Goal: Task Accomplishment & Management: Manage account settings

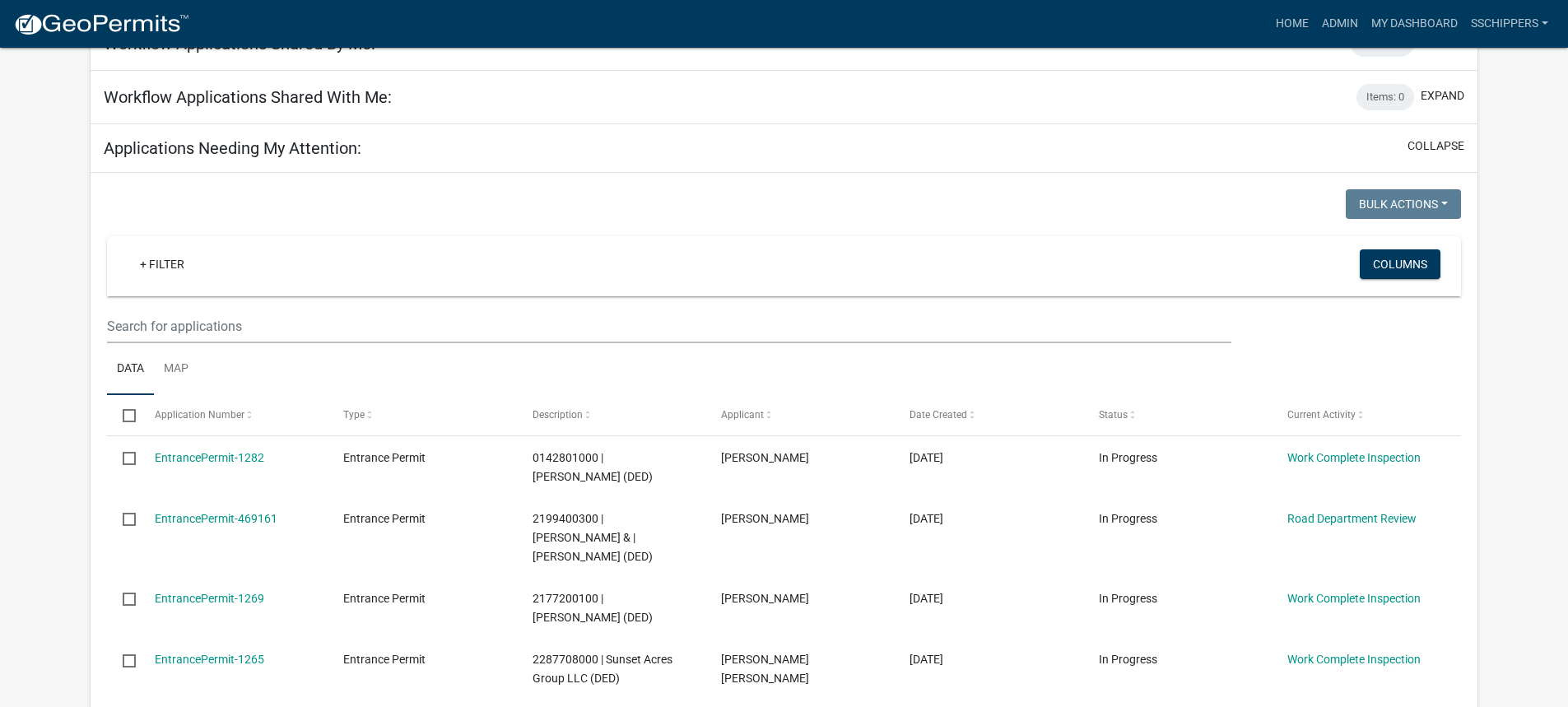
scroll to position [165, 0]
click at [1344, 28] on link "Admin" at bounding box center [1340, 23] width 49 height 31
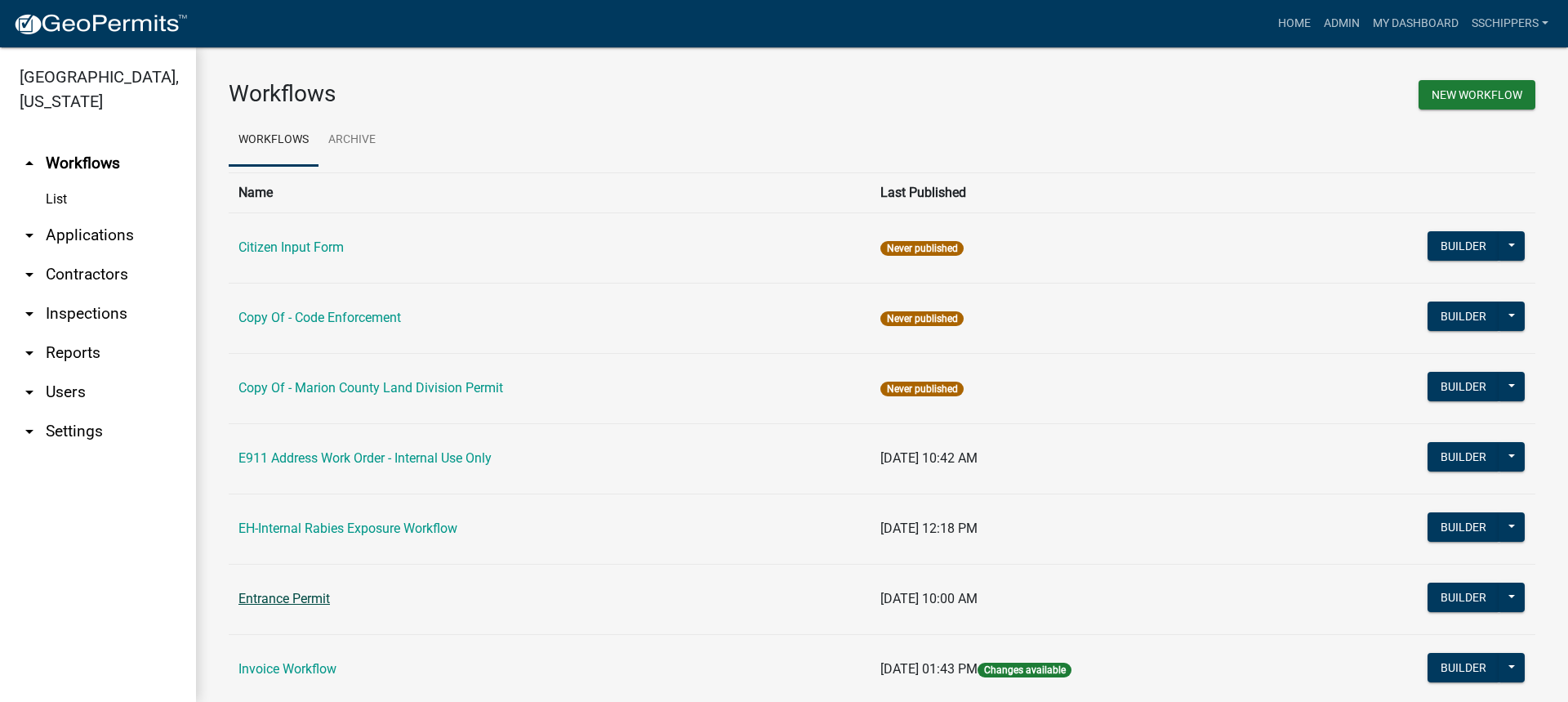
click at [301, 598] on link "Entrance Permit" at bounding box center [283, 598] width 91 height 16
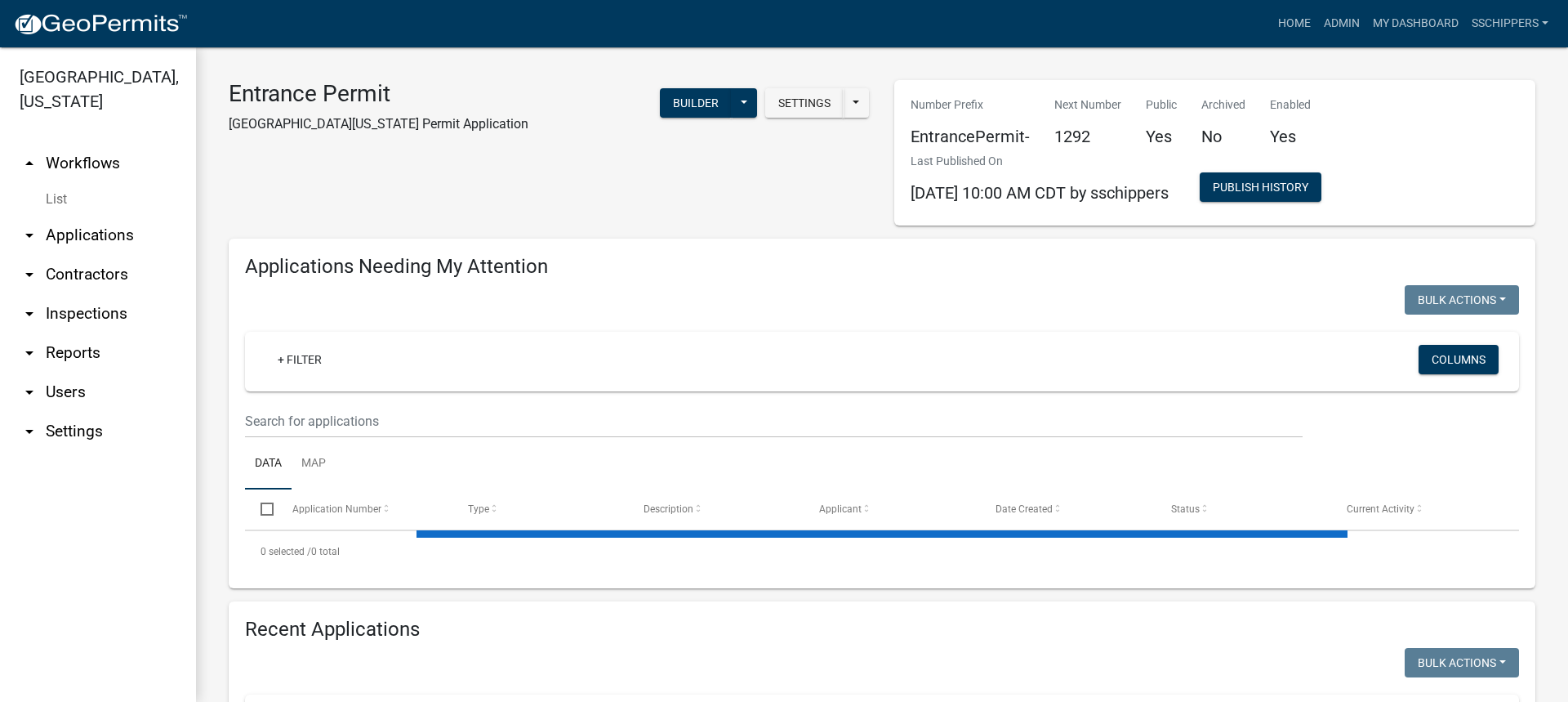
select select "3: 100"
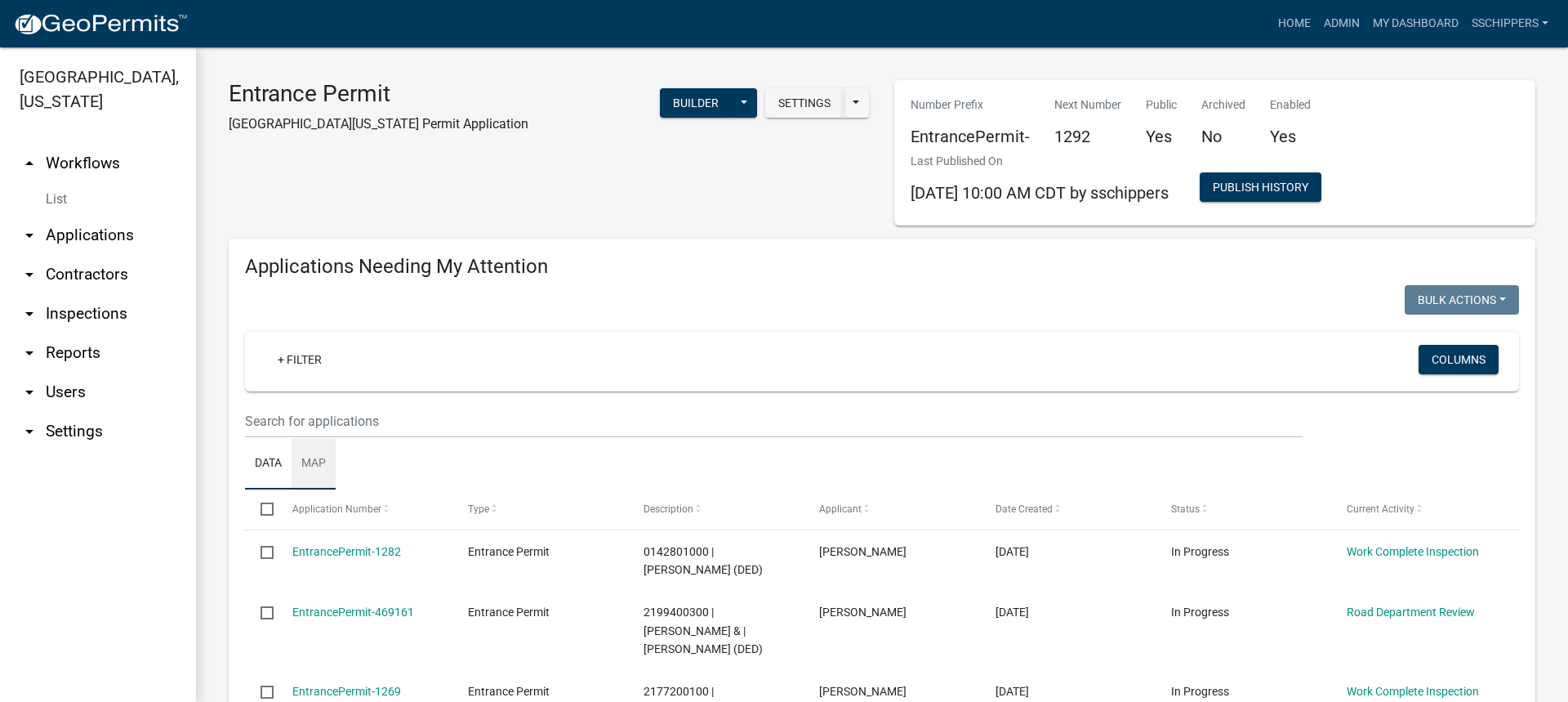
click at [317, 472] on link "Map" at bounding box center [313, 464] width 44 height 52
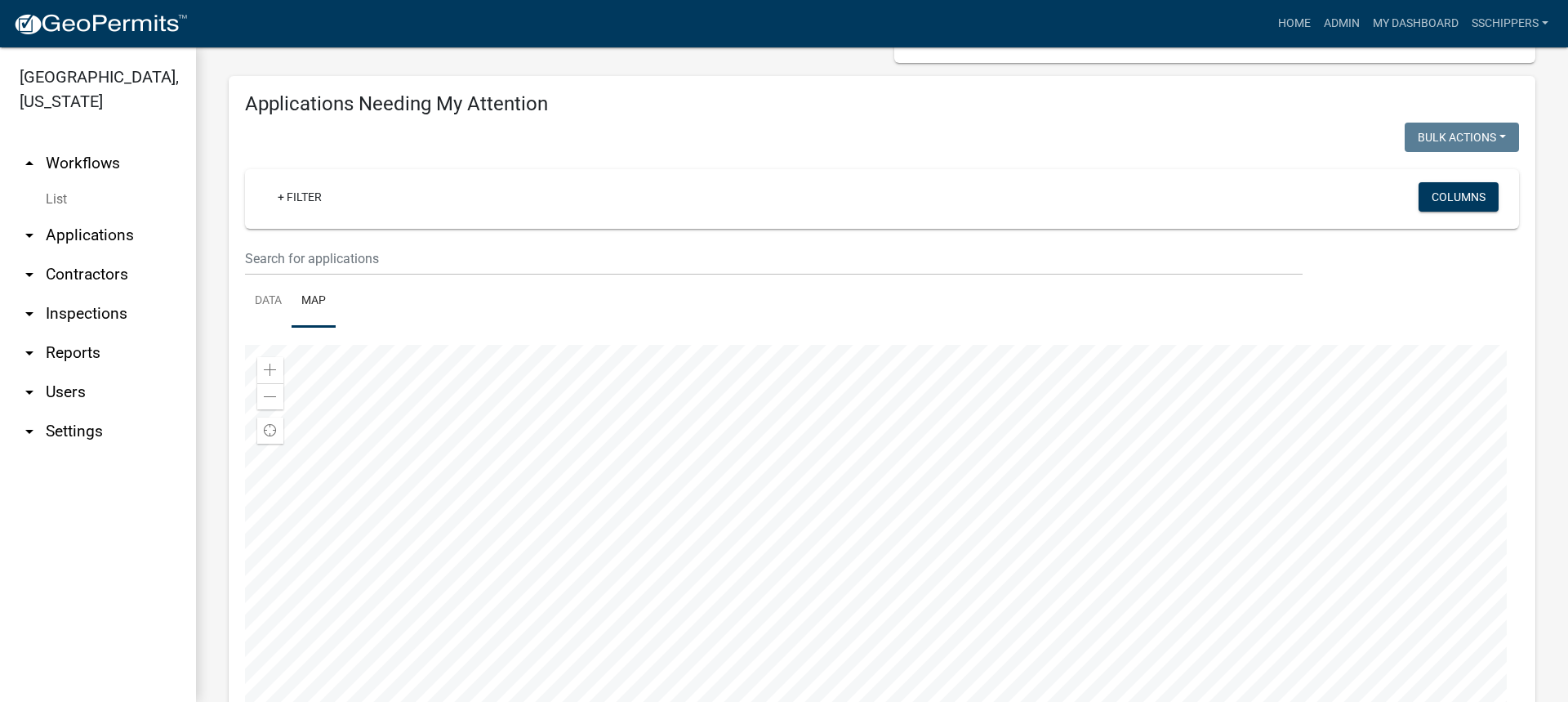
scroll to position [164, 0]
click at [799, 630] on div at bounding box center [882, 548] width 1274 height 408
click at [802, 629] on div at bounding box center [882, 548] width 1274 height 408
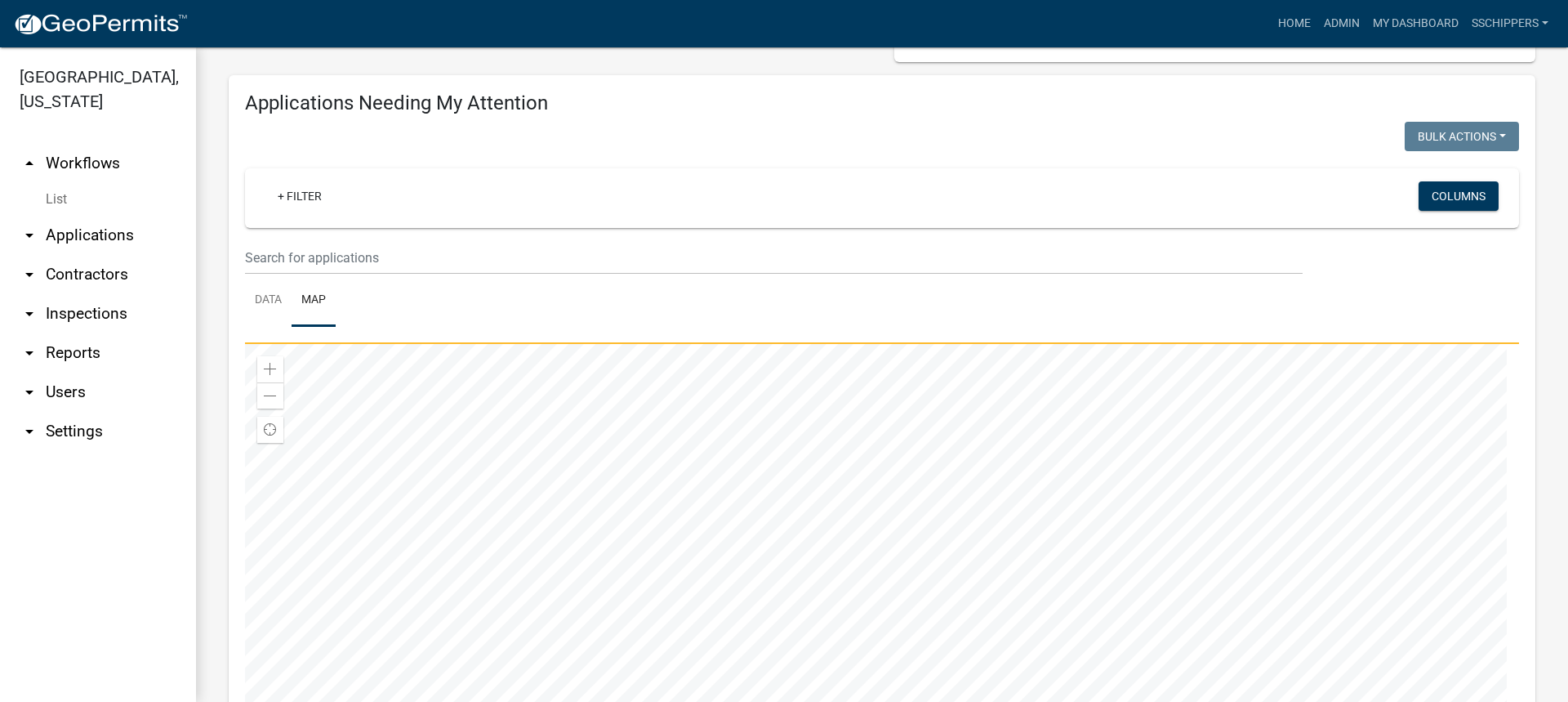
click at [787, 588] on div at bounding box center [882, 548] width 1274 height 408
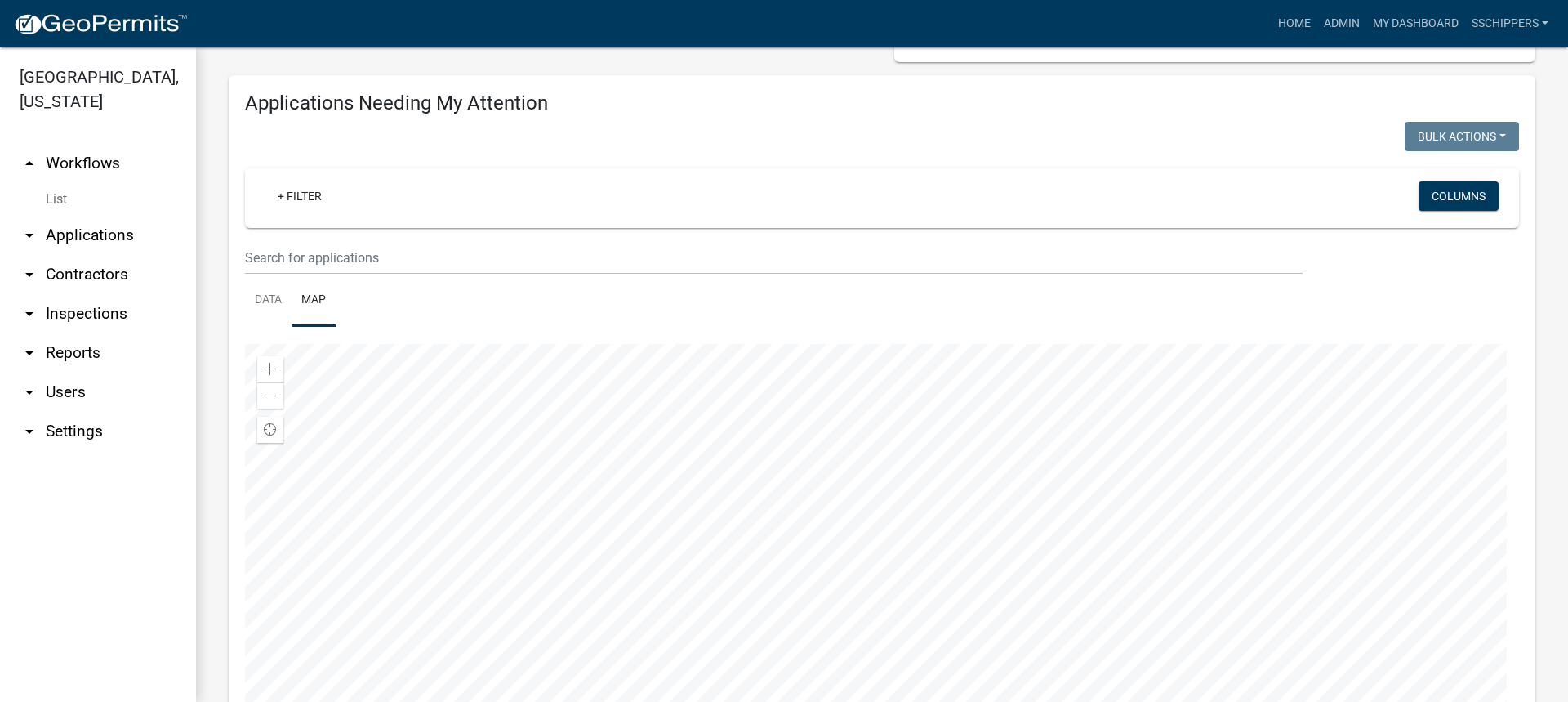
click at [759, 382] on div at bounding box center [882, 548] width 1274 height 408
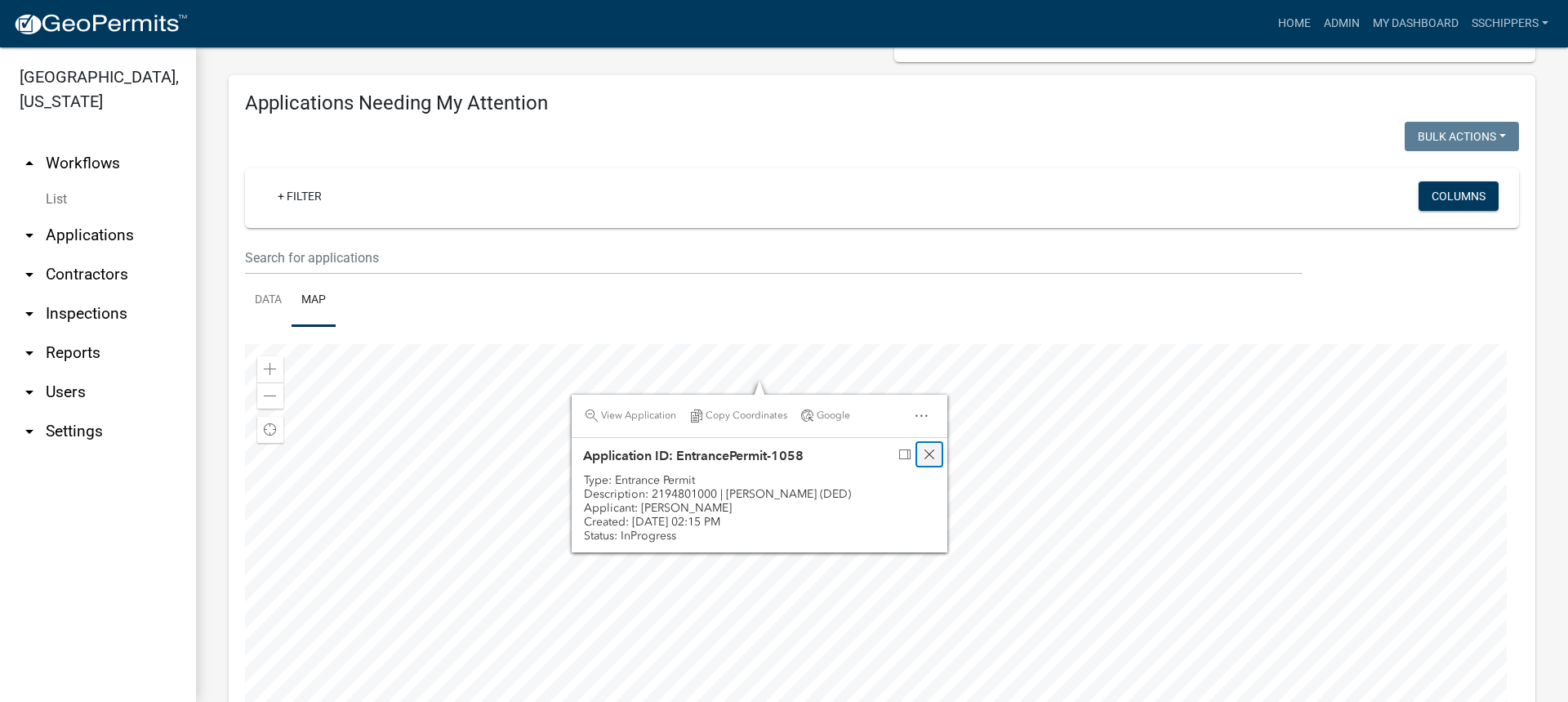
click at [926, 444] on div "Close" at bounding box center [929, 454] width 25 height 23
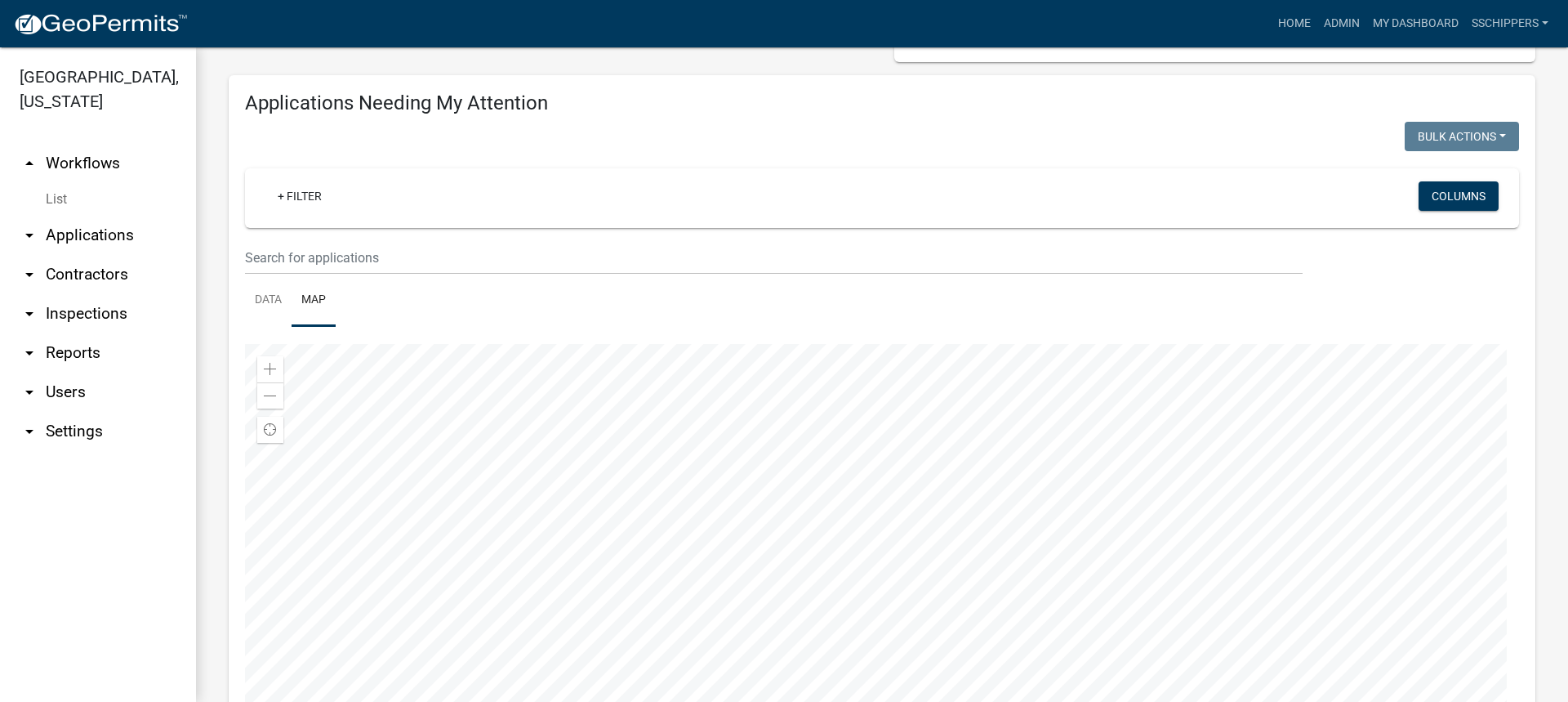
scroll to position [214, 0]
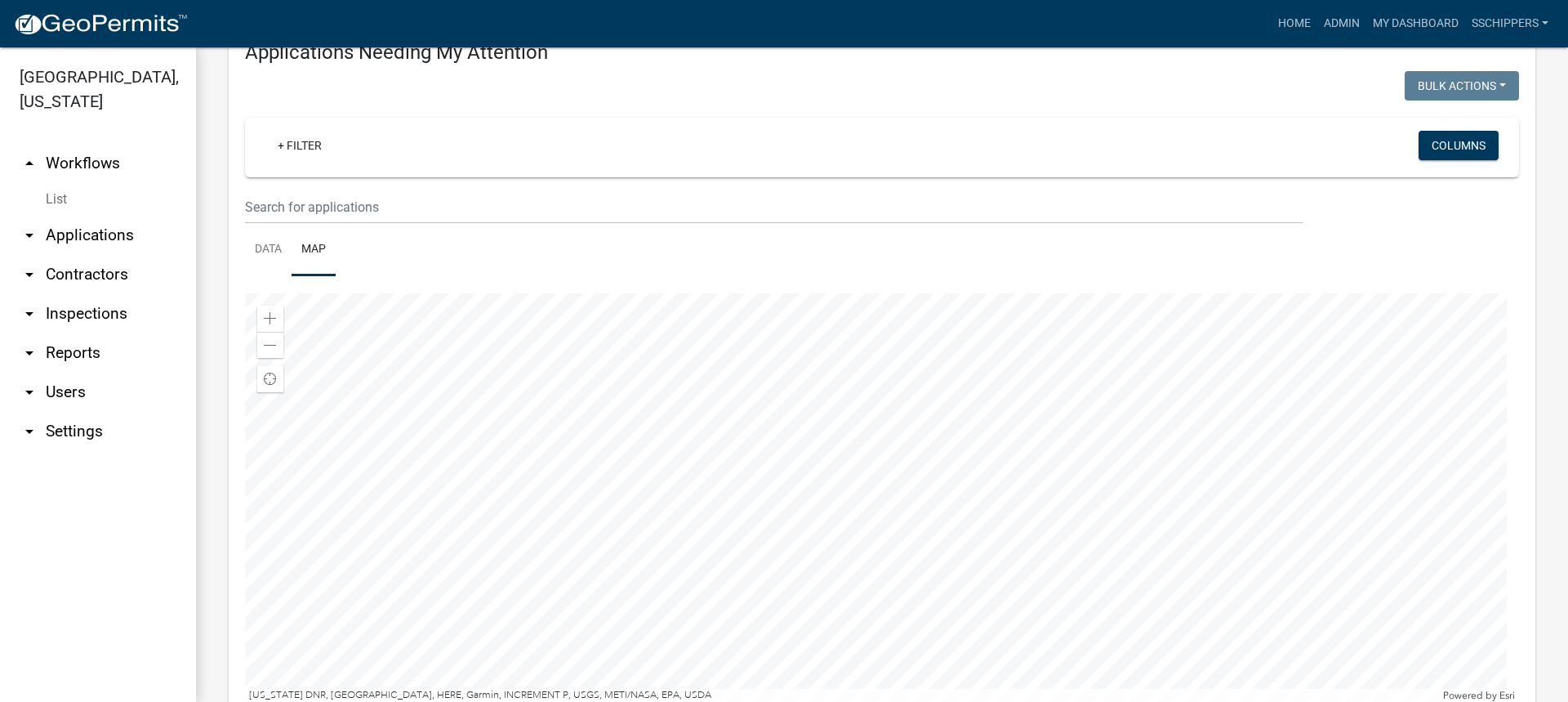
click at [961, 620] on div at bounding box center [882, 497] width 1274 height 408
click at [742, 611] on div at bounding box center [882, 497] width 1274 height 408
click at [957, 386] on div at bounding box center [882, 497] width 1274 height 408
click at [967, 490] on div at bounding box center [882, 497] width 1274 height 408
click at [1019, 499] on div at bounding box center [882, 497] width 1274 height 408
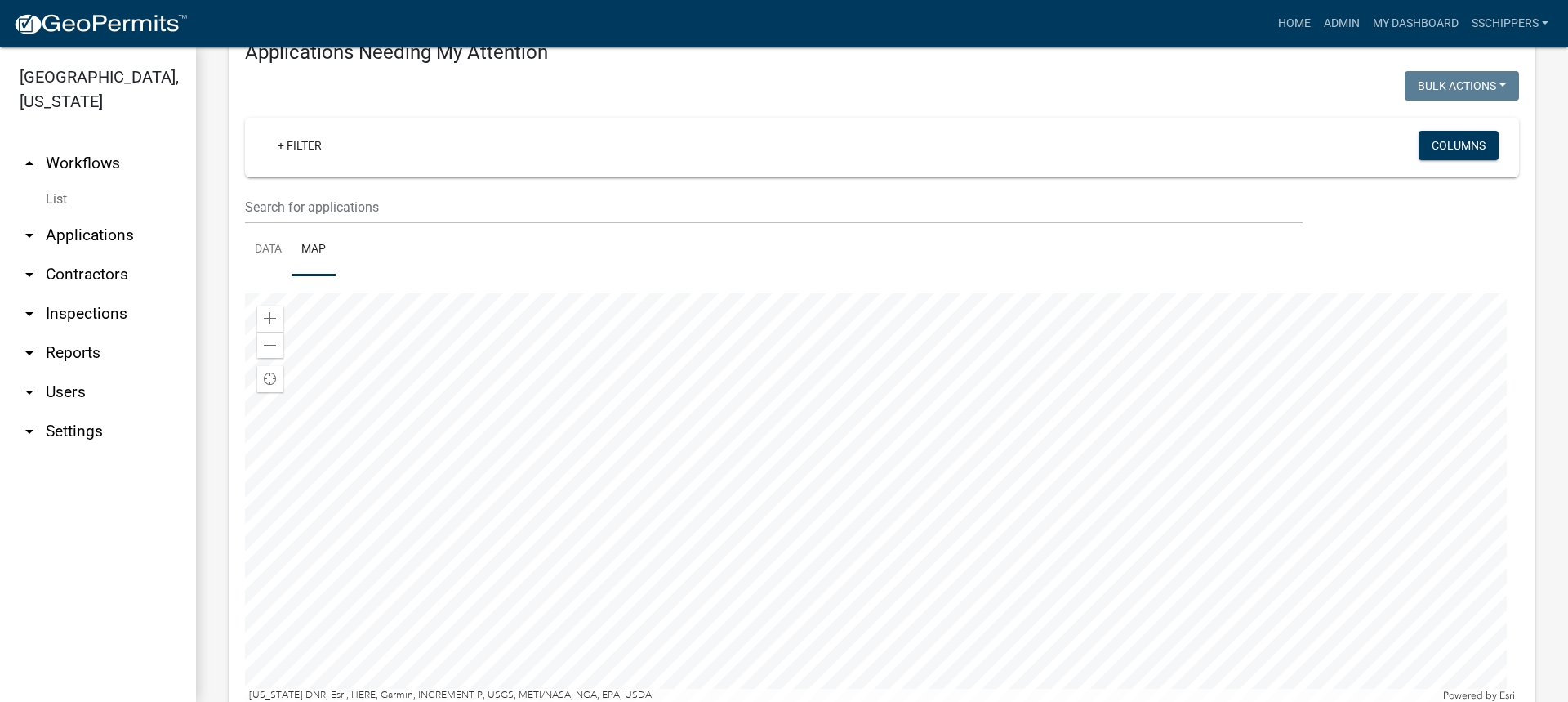
click at [878, 535] on div at bounding box center [882, 497] width 1274 height 408
click at [928, 590] on div at bounding box center [882, 497] width 1274 height 408
click at [635, 492] on div at bounding box center [882, 497] width 1274 height 408
click at [700, 488] on div at bounding box center [882, 497] width 1274 height 408
click at [945, 373] on div at bounding box center [882, 497] width 1274 height 408
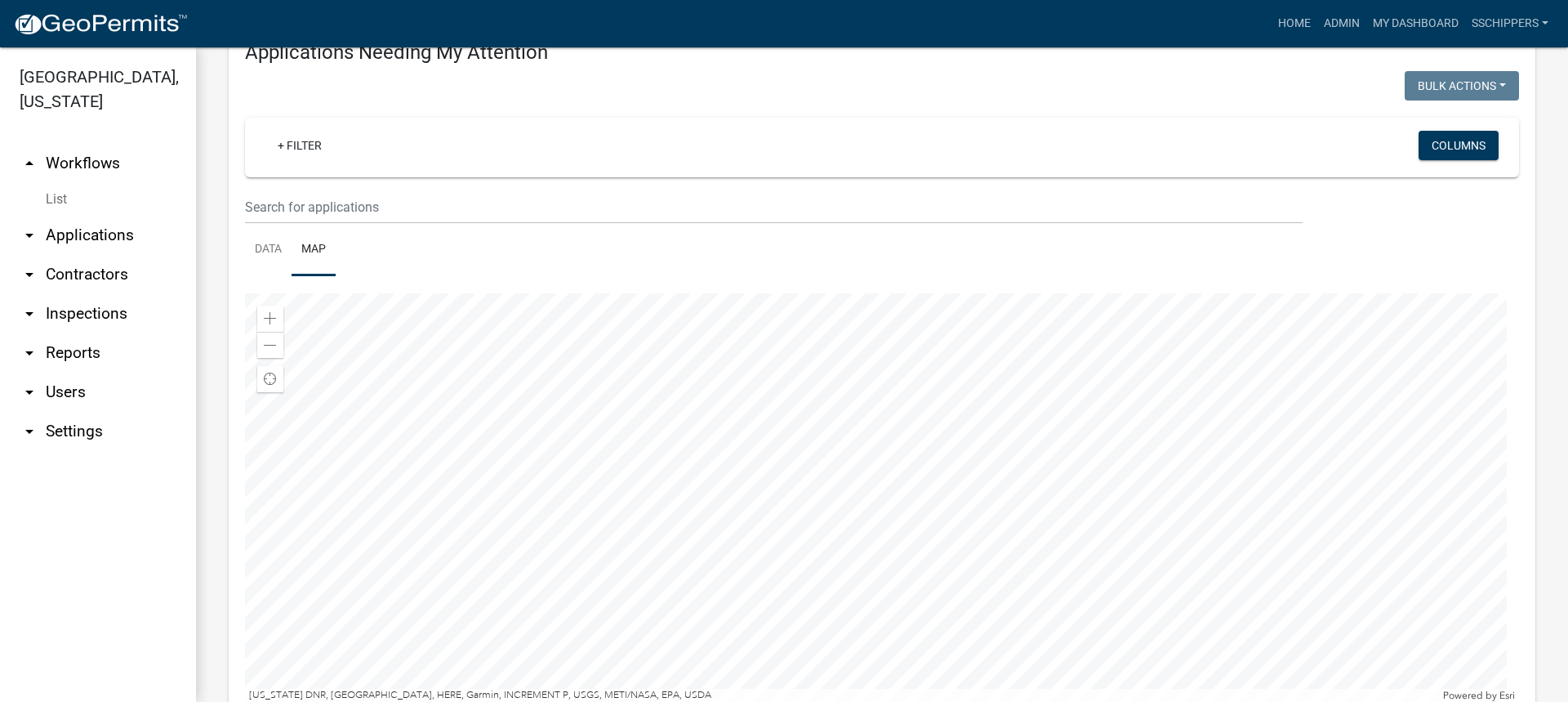
click at [951, 492] on div at bounding box center [882, 497] width 1274 height 408
click at [881, 490] on div at bounding box center [882, 497] width 1274 height 408
click at [845, 468] on div at bounding box center [882, 497] width 1274 height 408
click at [933, 411] on div at bounding box center [882, 497] width 1274 height 408
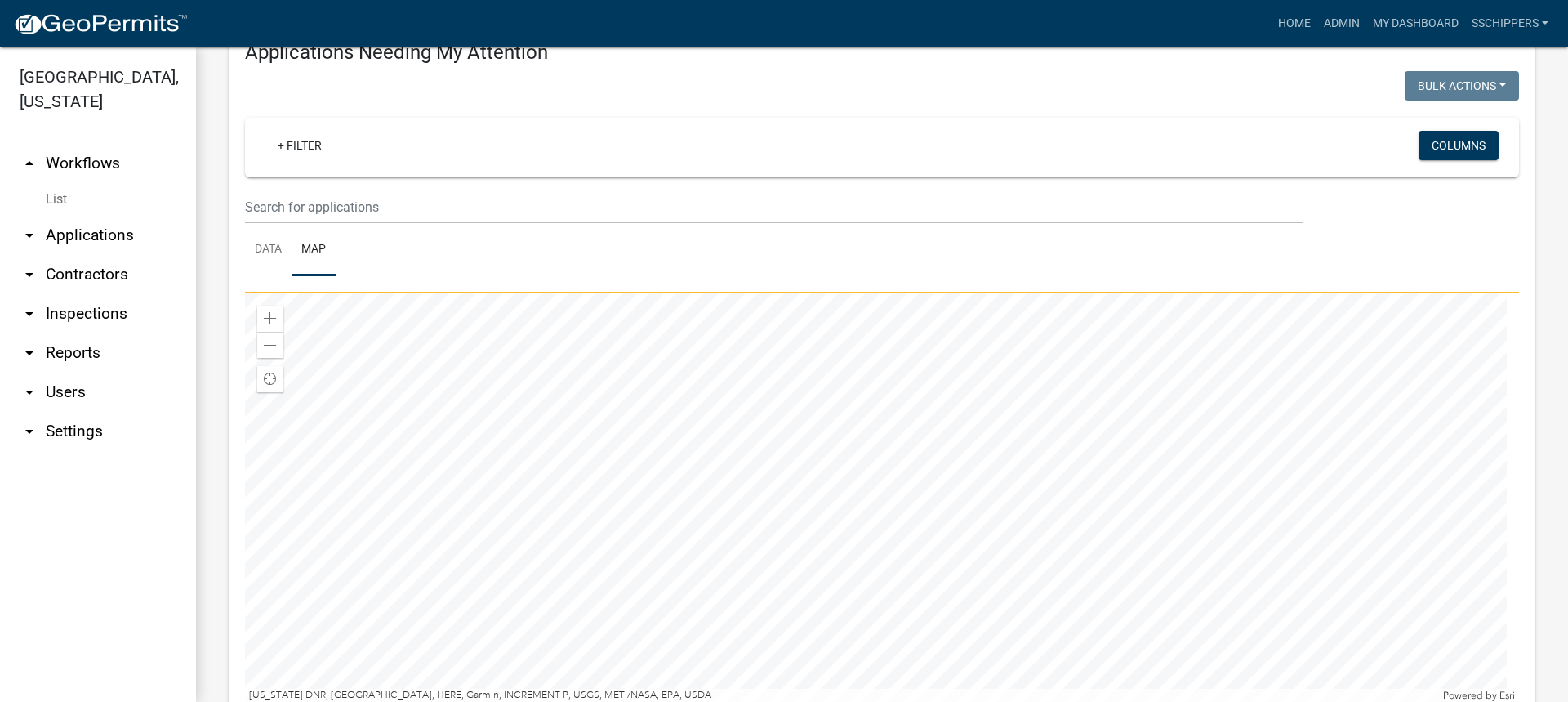
click at [903, 552] on div at bounding box center [882, 497] width 1274 height 408
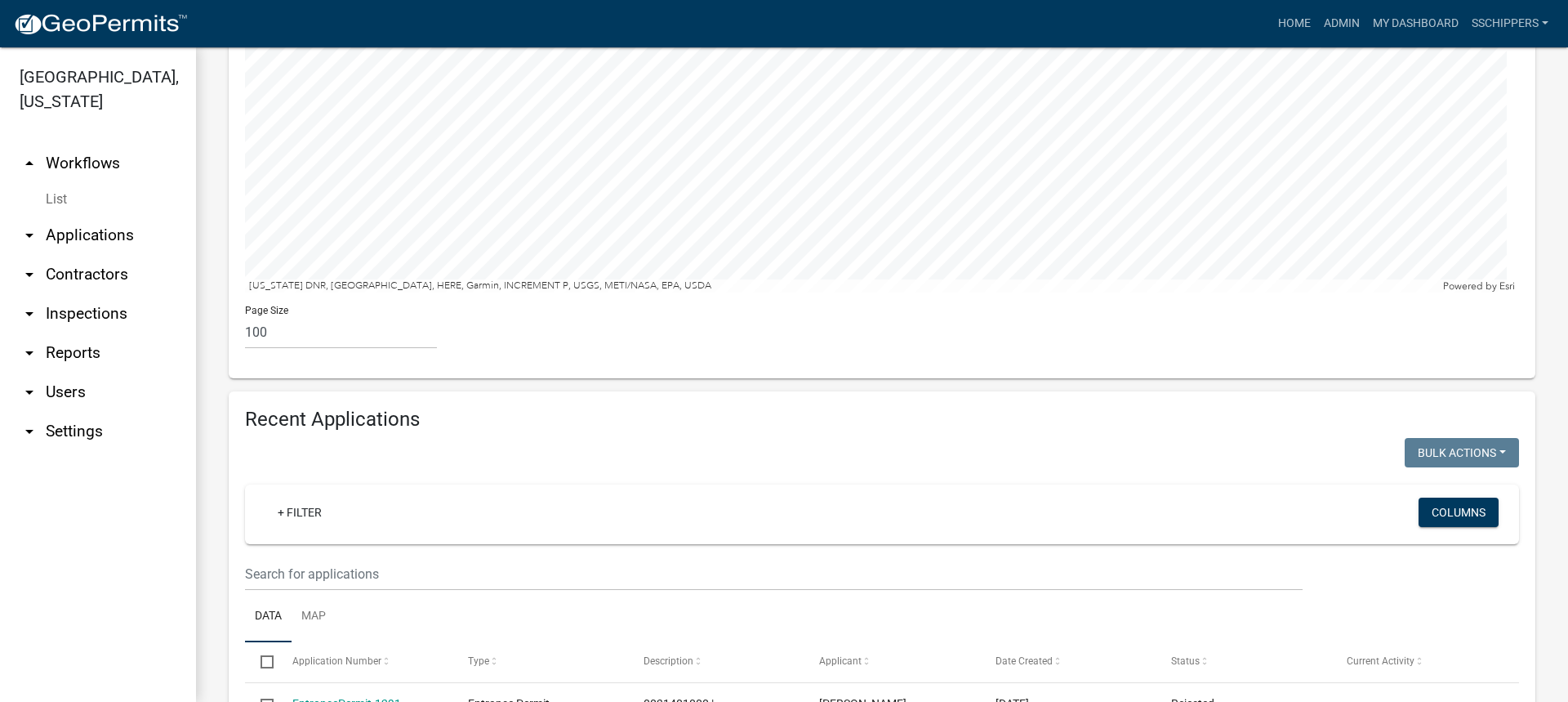
scroll to position [622, 0]
click at [281, 329] on select "10 25 50 100" at bounding box center [341, 333] width 192 height 34
click at [245, 316] on select "10 25 50 100" at bounding box center [341, 333] width 192 height 34
click at [564, 439] on div at bounding box center [557, 456] width 649 height 34
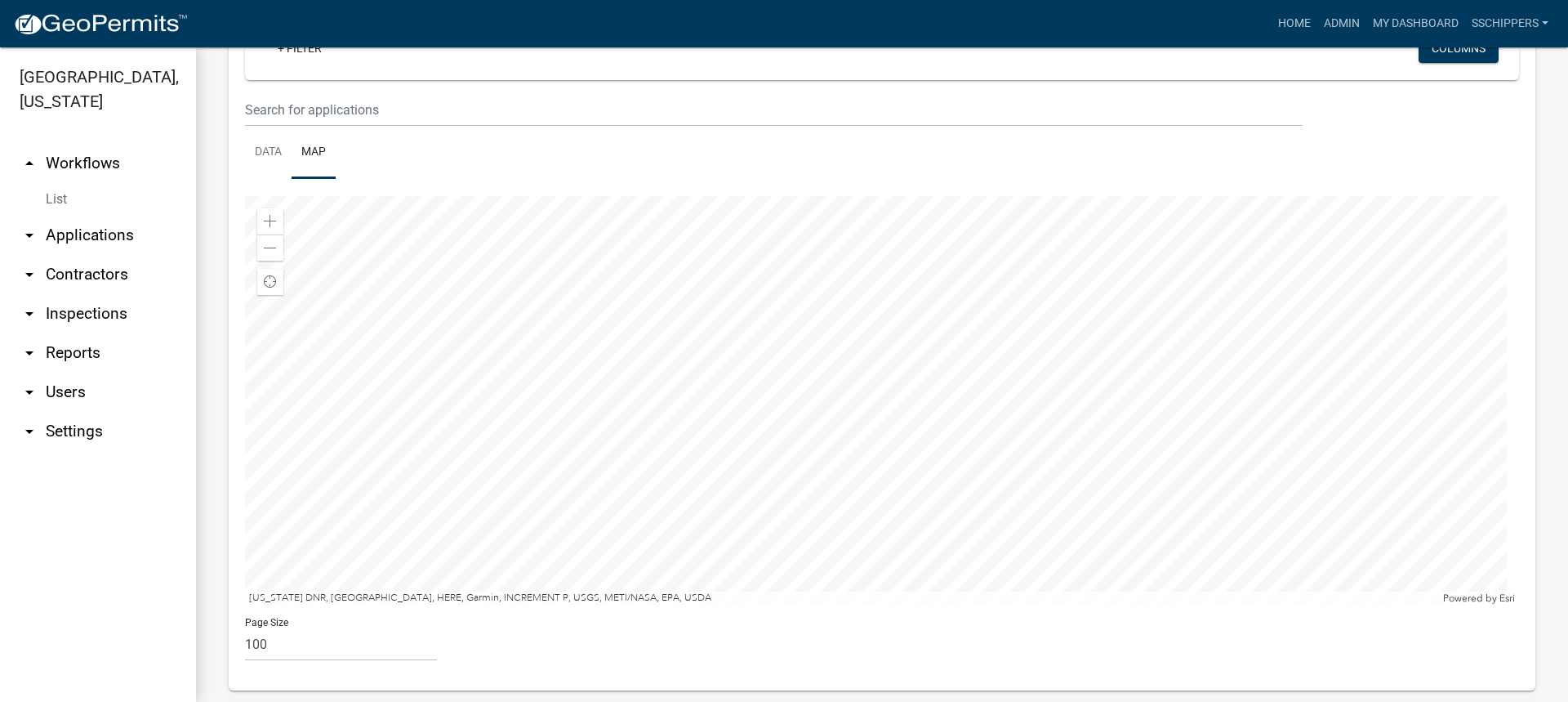
scroll to position [327, 0]
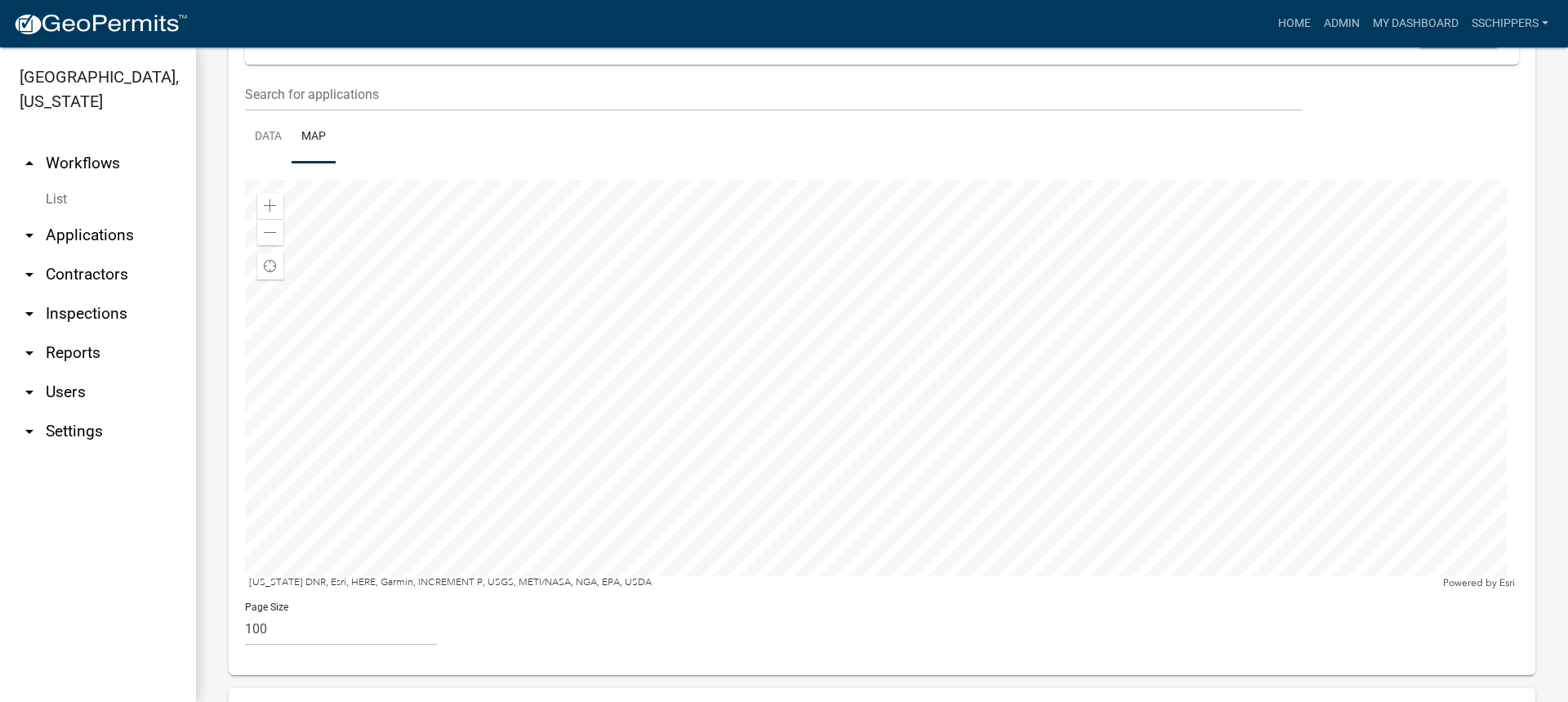
click at [641, 468] on div at bounding box center [882, 384] width 1274 height 408
click at [886, 419] on div at bounding box center [882, 384] width 1274 height 408
click at [871, 394] on div at bounding box center [882, 384] width 1274 height 408
click at [926, 344] on div at bounding box center [882, 384] width 1274 height 408
click at [951, 381] on div at bounding box center [882, 384] width 1274 height 408
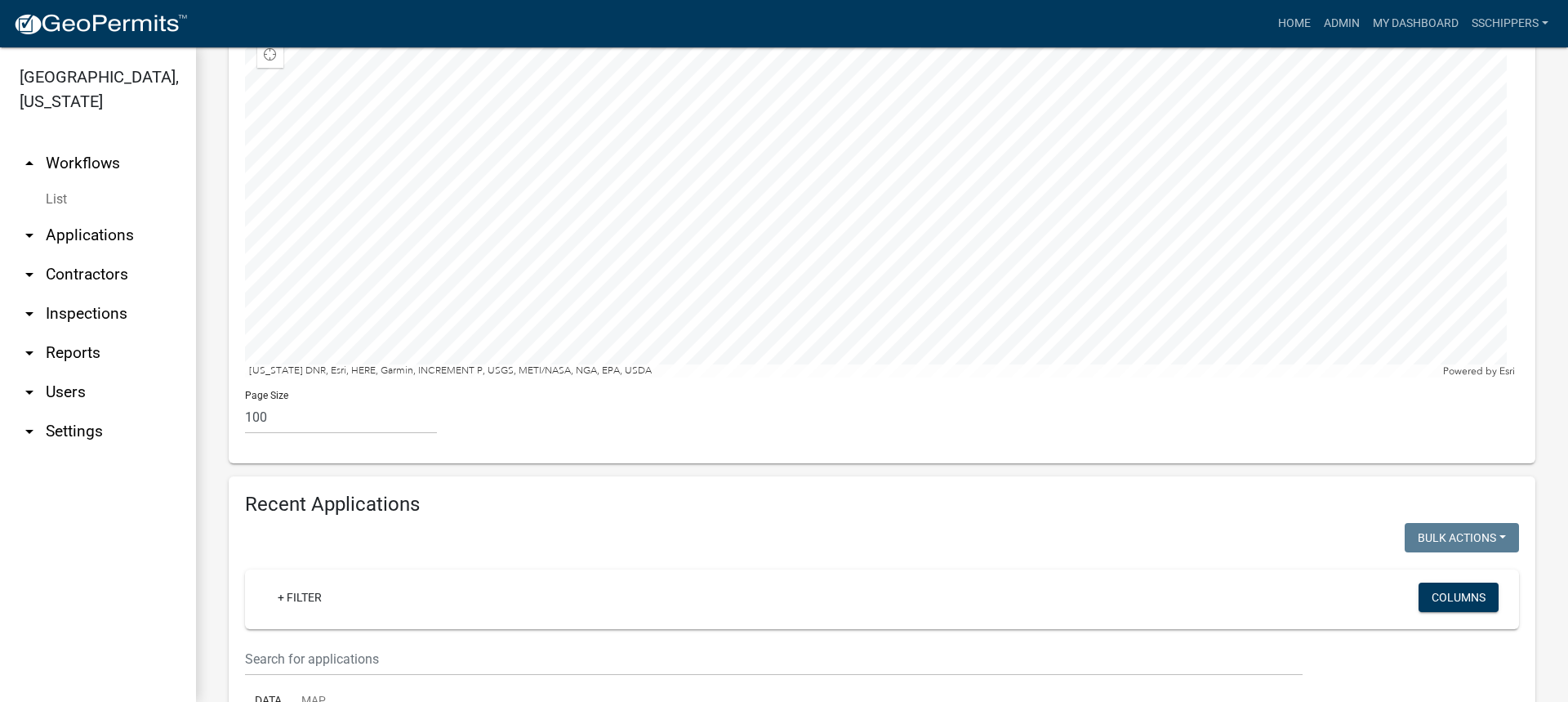
scroll to position [572, 0]
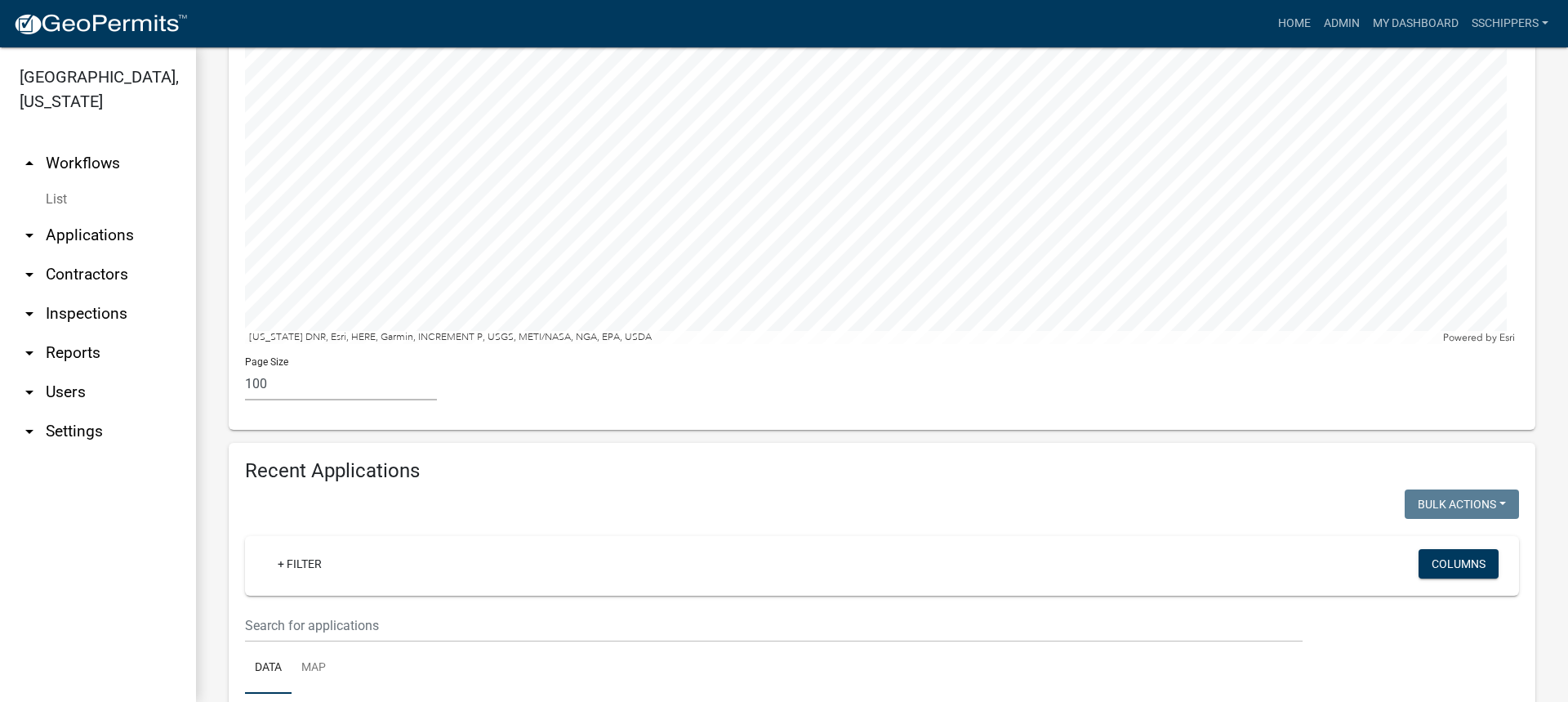
click at [281, 374] on select "10 25 50 100" at bounding box center [341, 383] width 192 height 34
click at [274, 379] on select "10 25 50 100" at bounding box center [341, 383] width 192 height 34
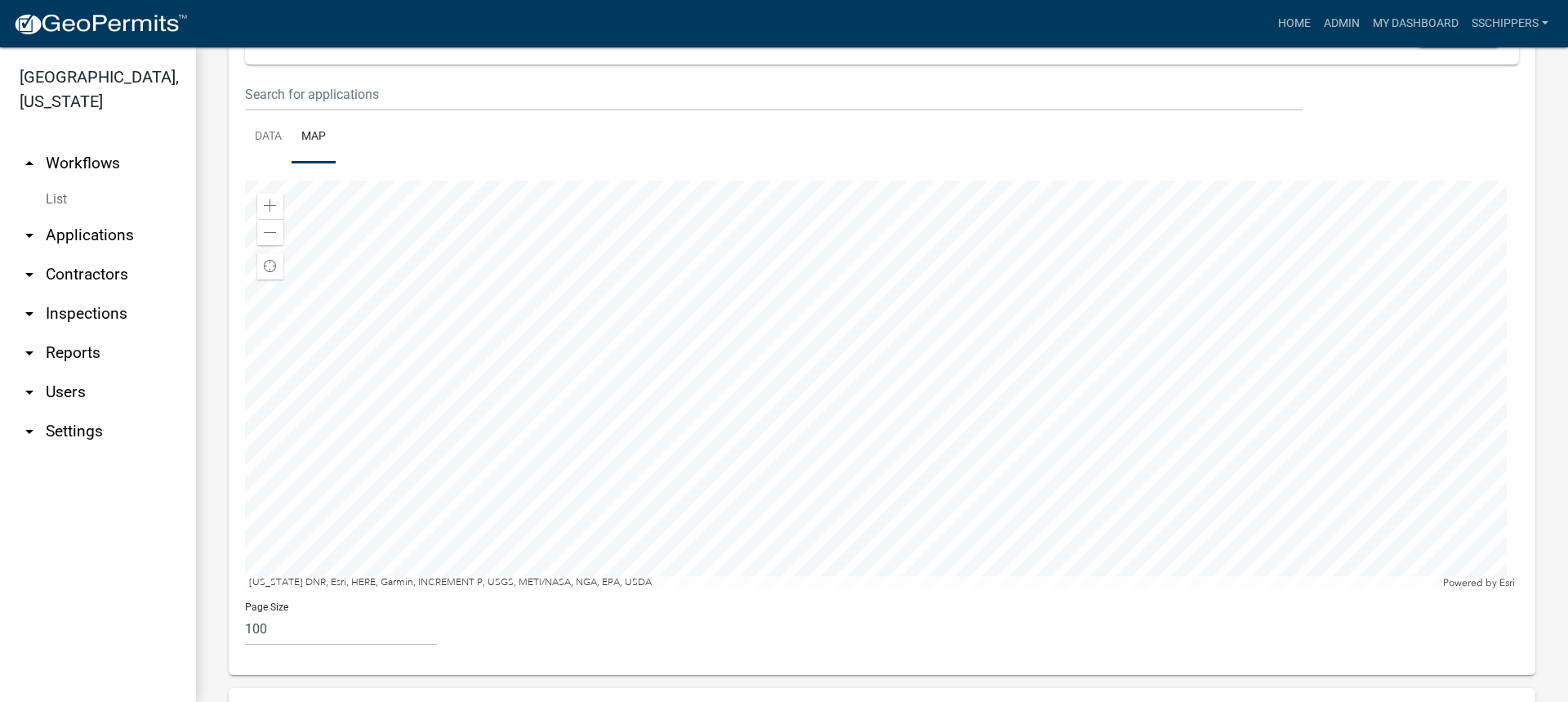
scroll to position [81, 0]
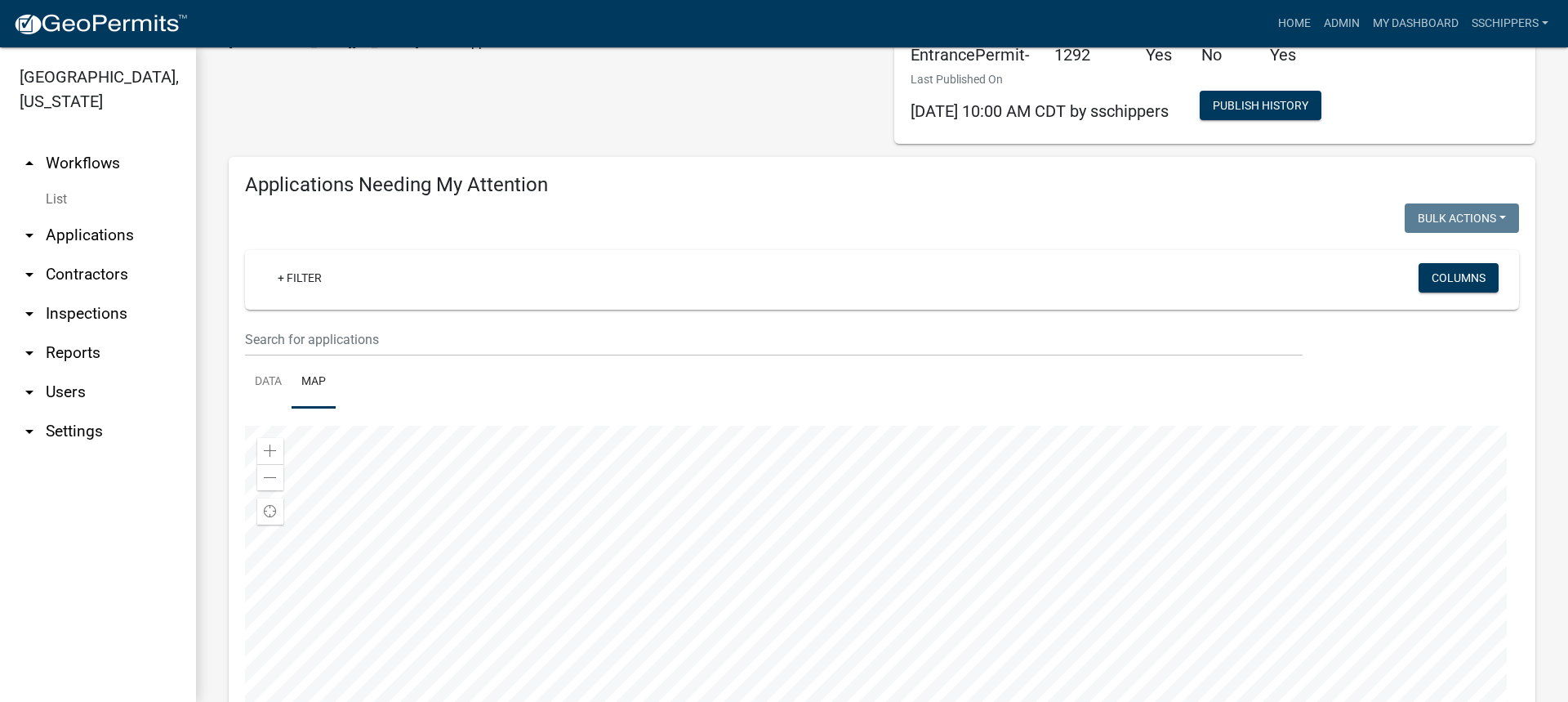
click at [823, 222] on div at bounding box center [557, 220] width 649 height 34
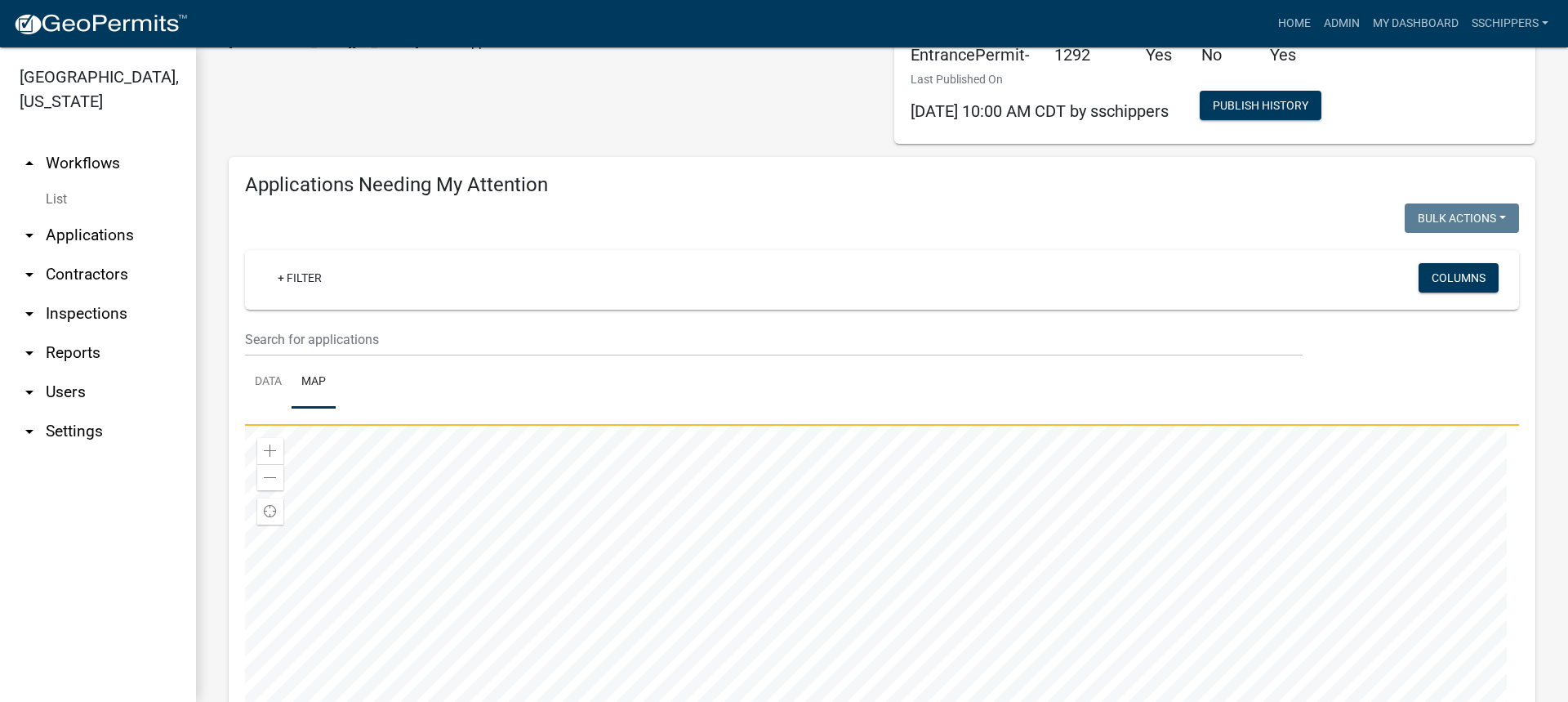
click at [747, 482] on div at bounding box center [882, 629] width 1274 height 408
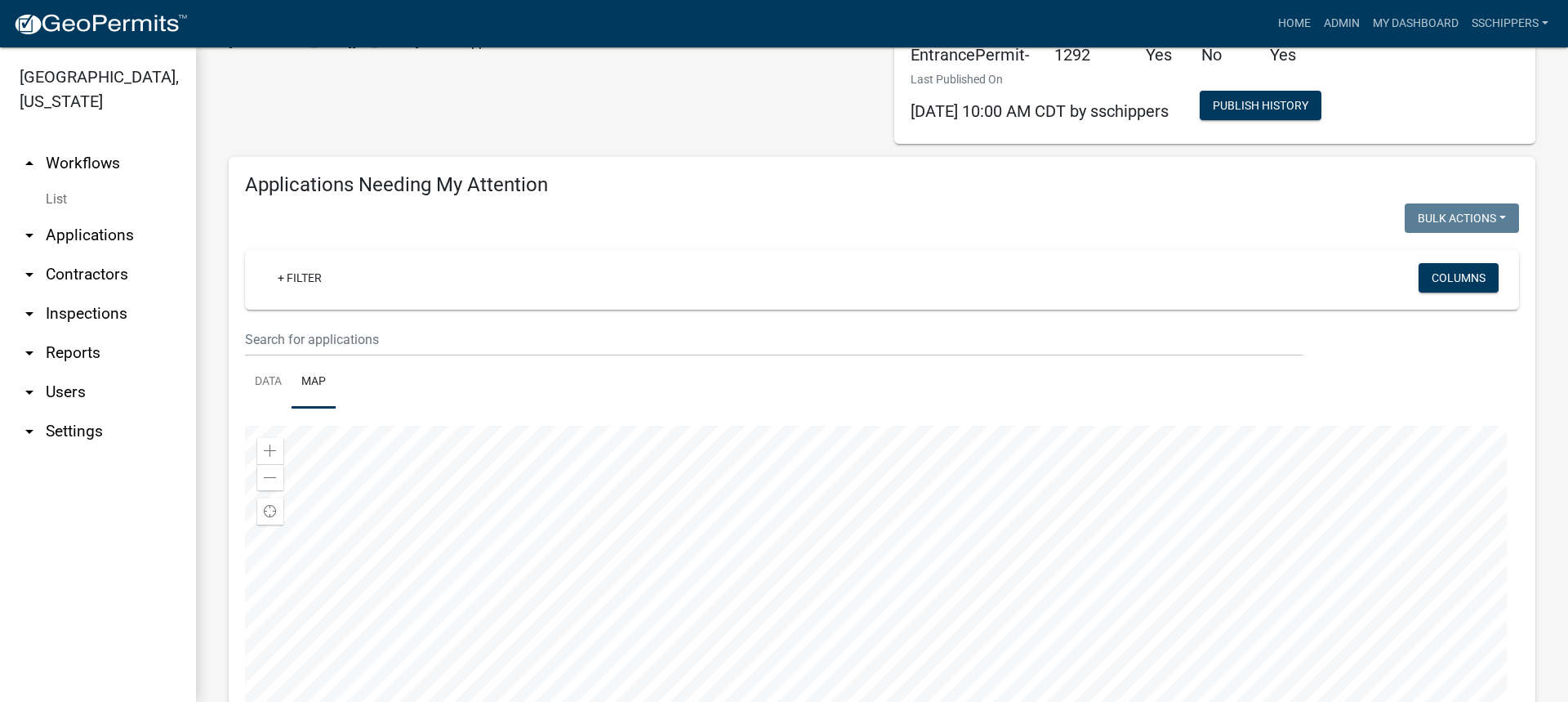
click at [811, 590] on div at bounding box center [882, 629] width 1274 height 408
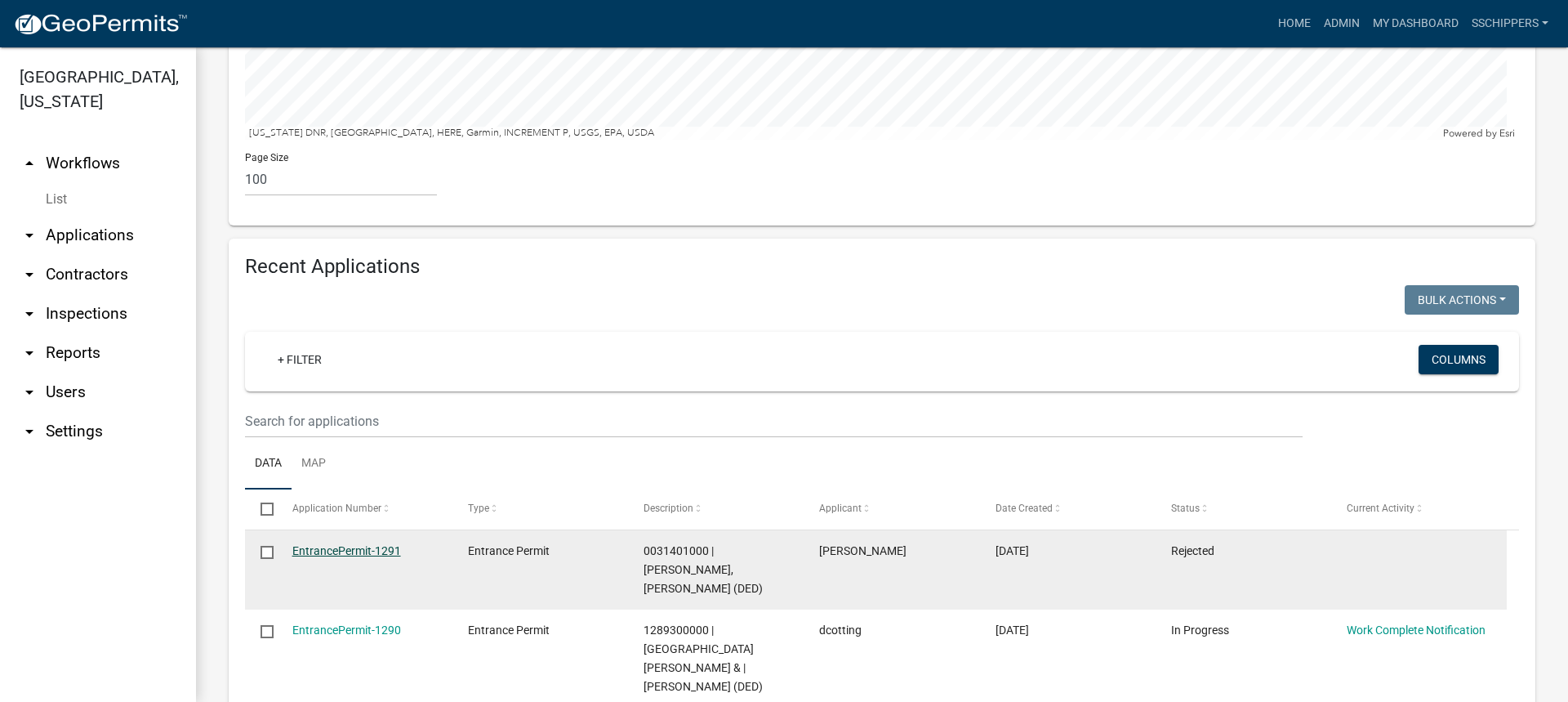
scroll to position [817, 0]
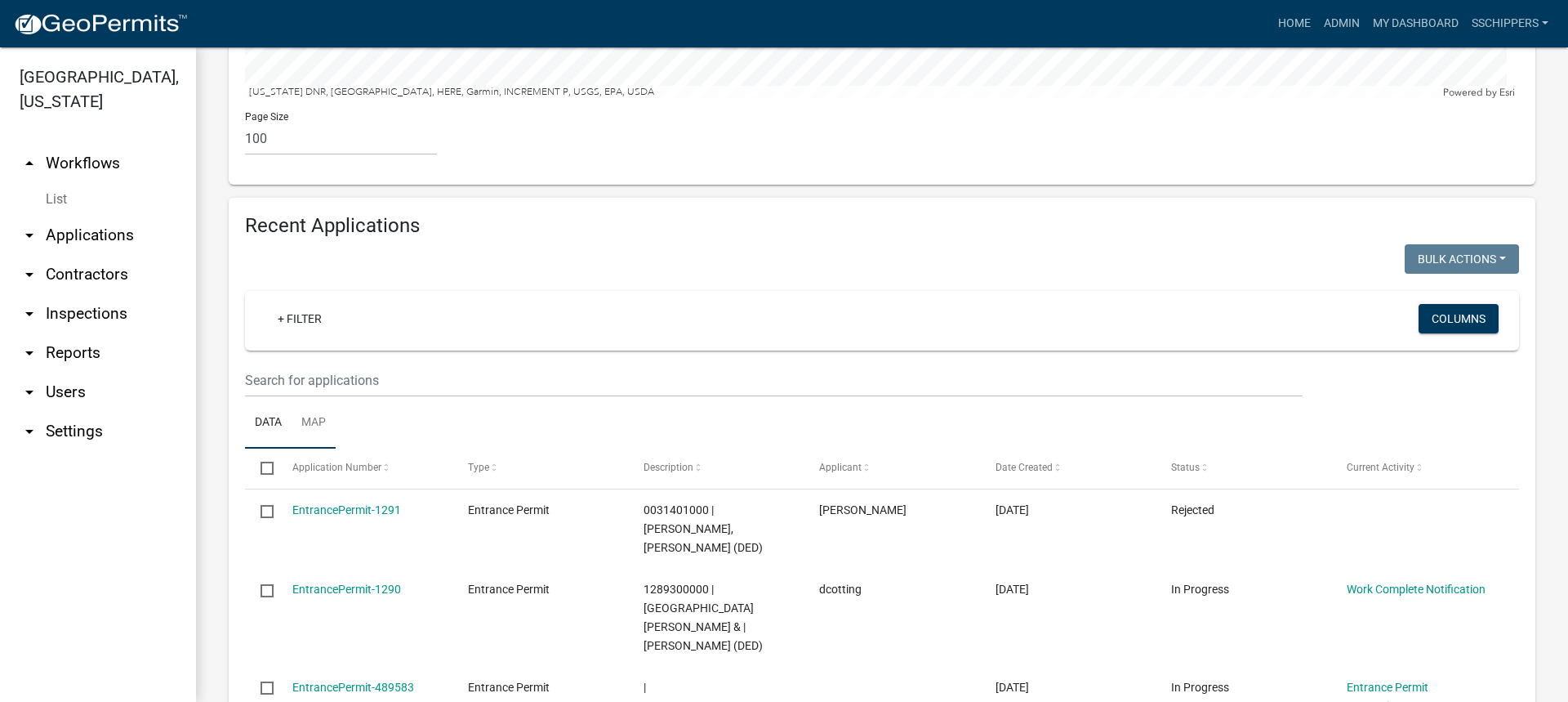
click at [320, 423] on link "Map" at bounding box center [313, 423] width 44 height 52
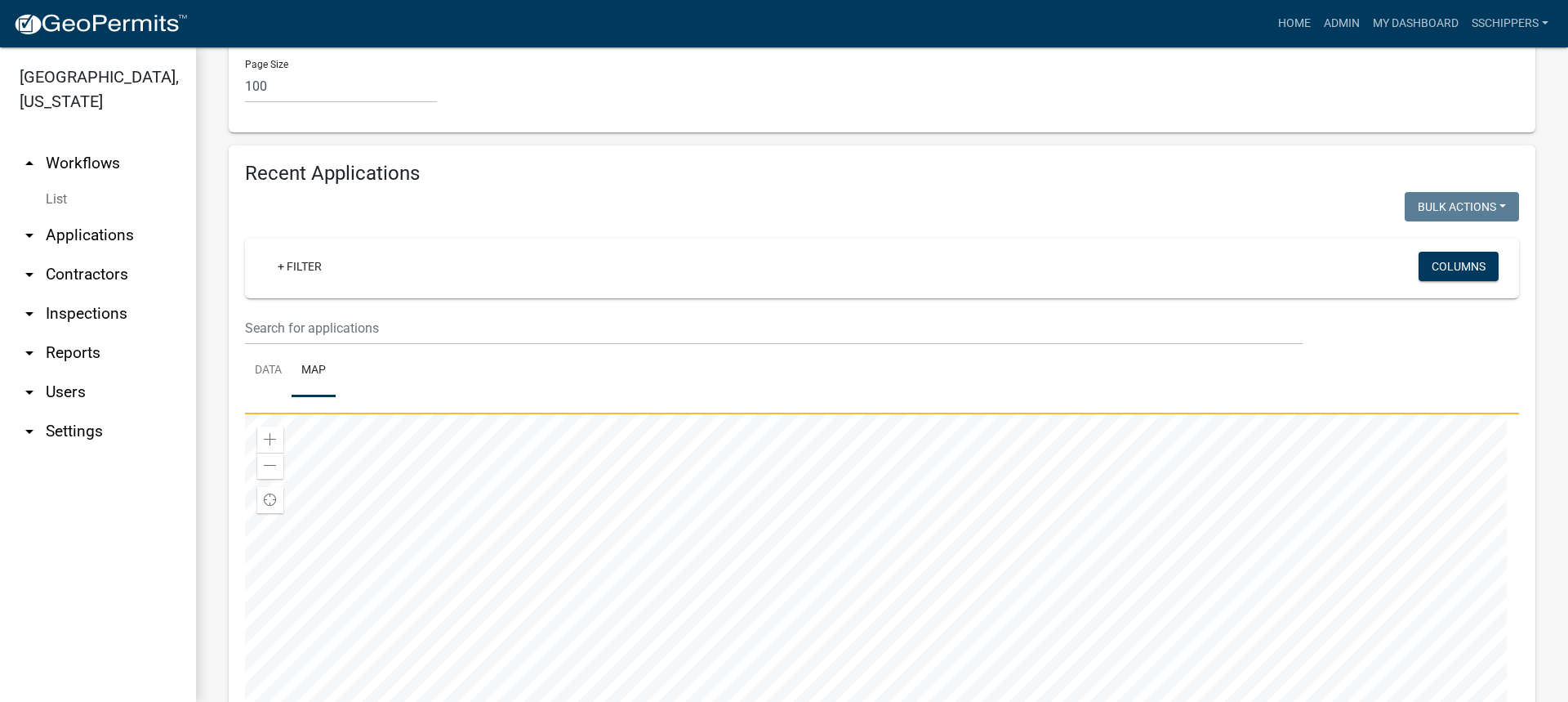
scroll to position [899, 0]
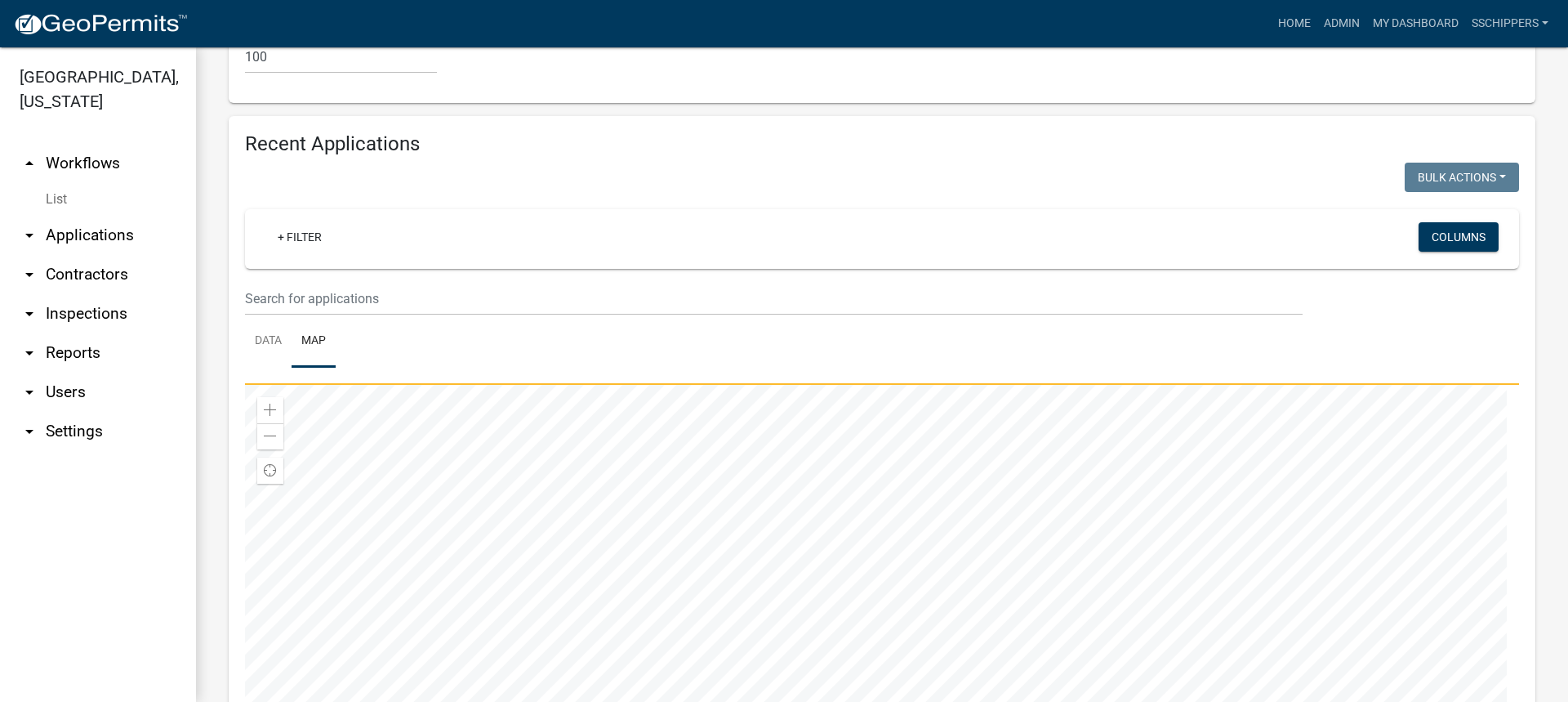
click at [922, 678] on div at bounding box center [882, 589] width 1274 height 408
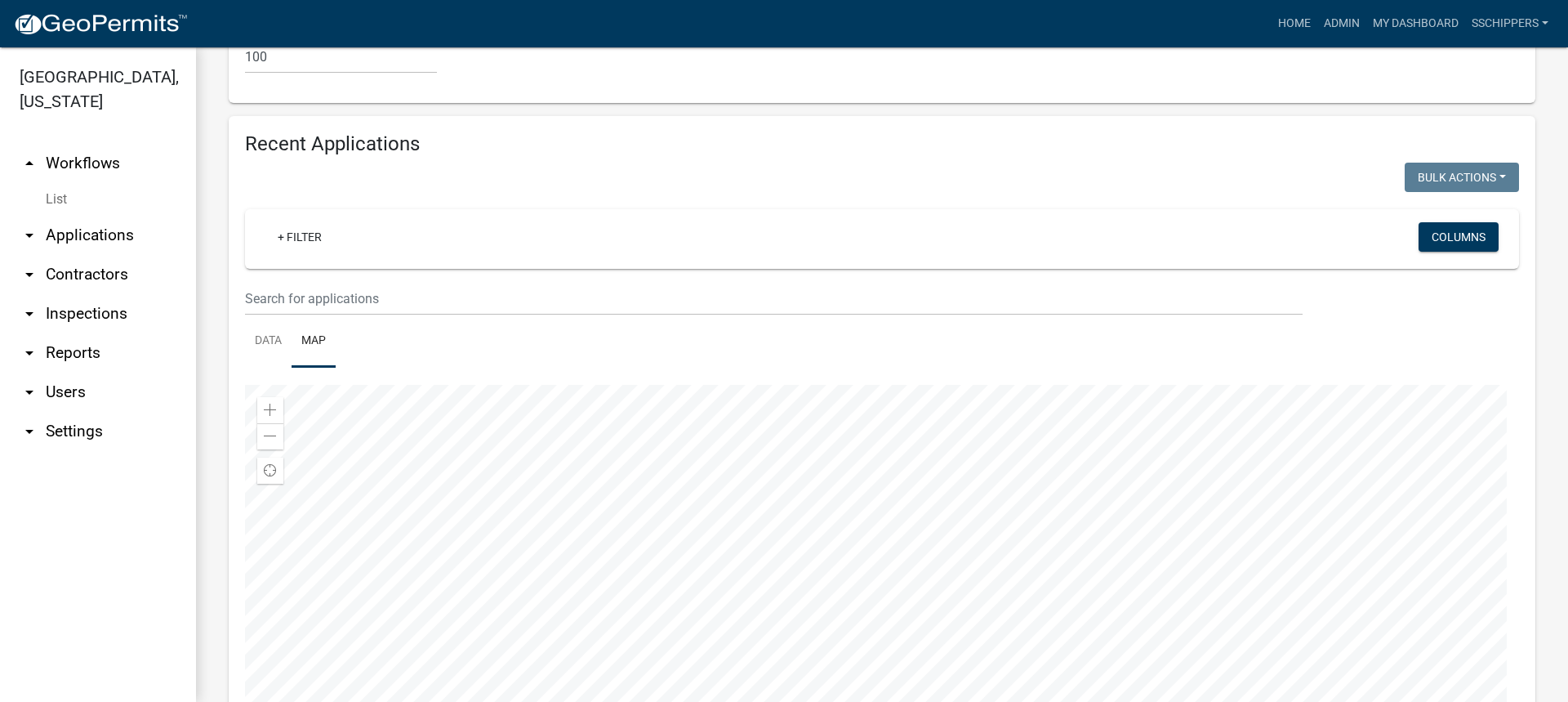
click at [801, 692] on div at bounding box center [882, 589] width 1274 height 408
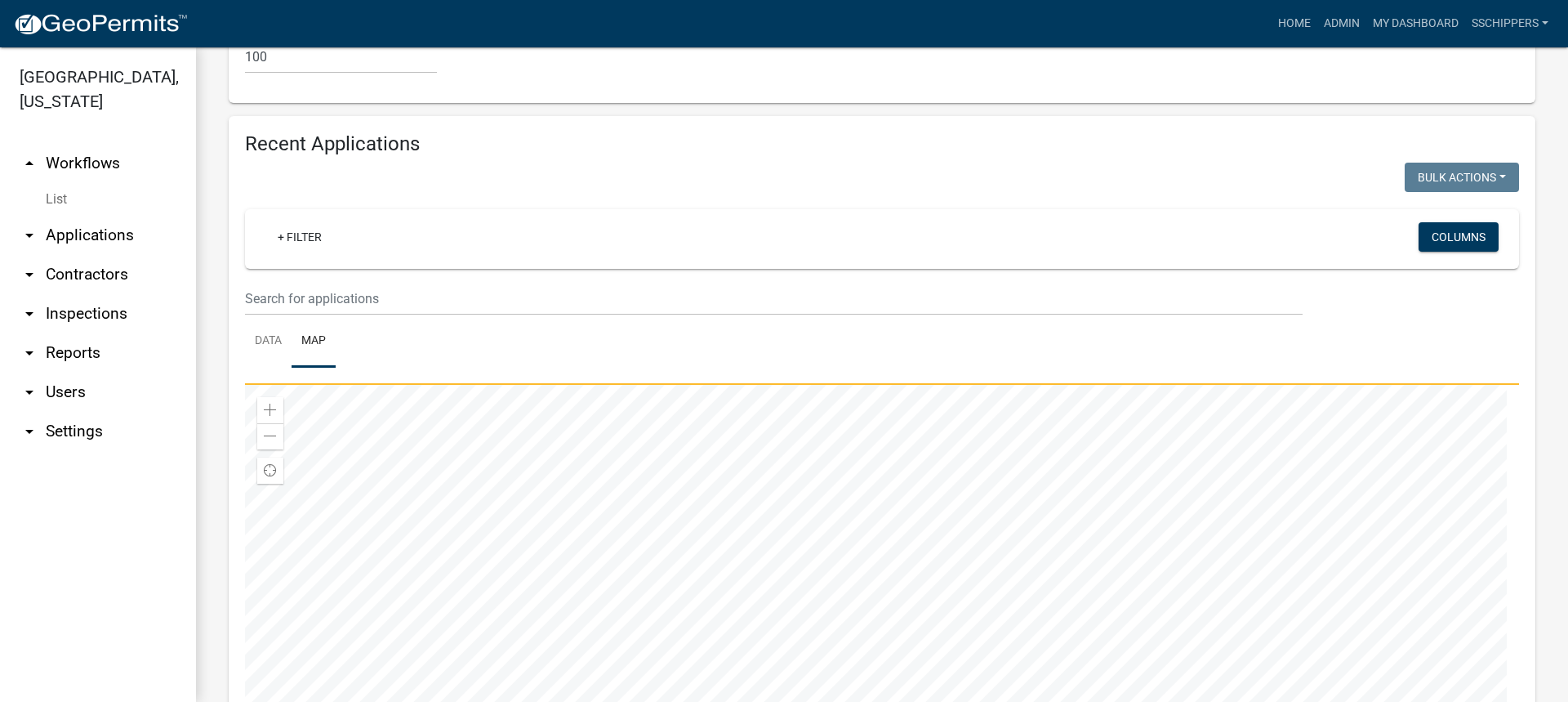
click at [850, 582] on div at bounding box center [882, 589] width 1274 height 408
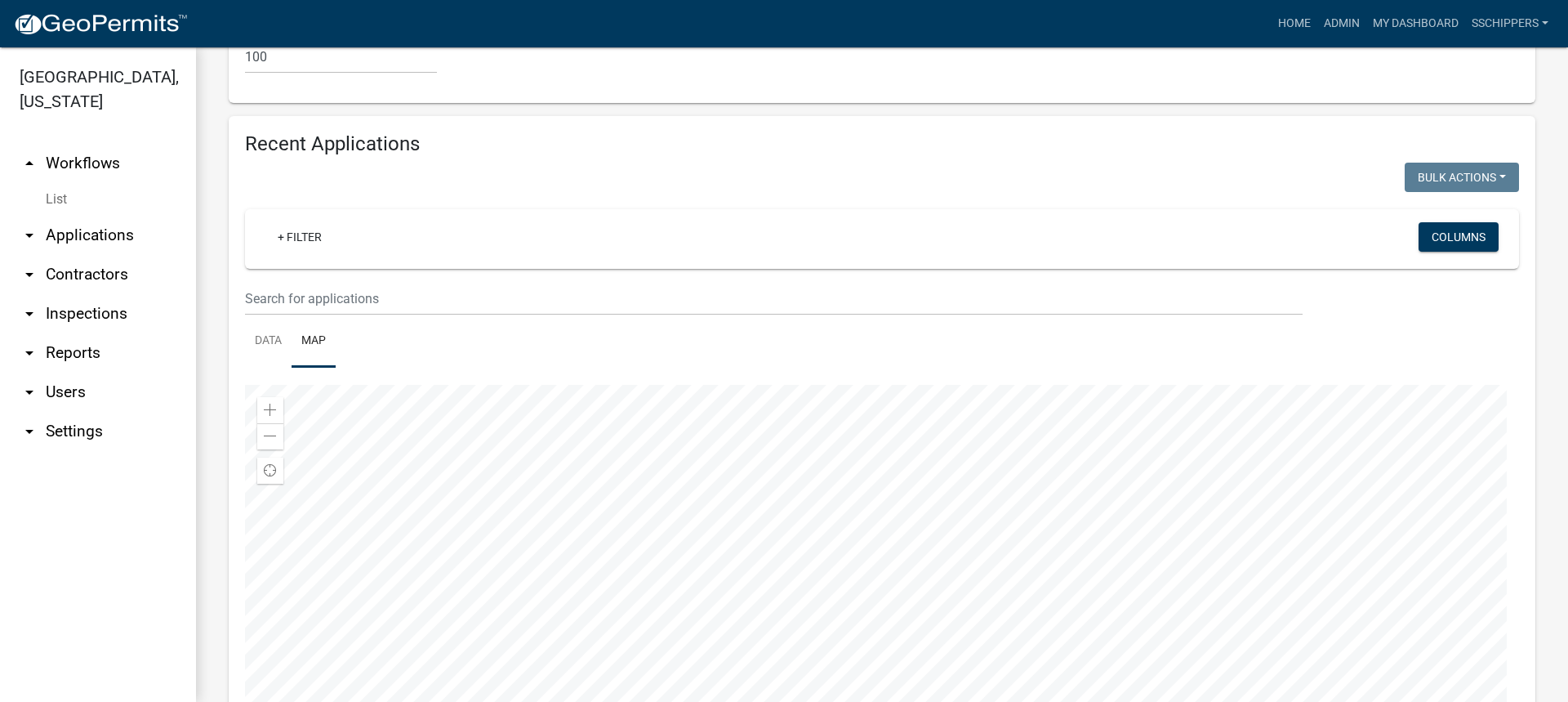
click at [840, 612] on div at bounding box center [882, 589] width 1274 height 408
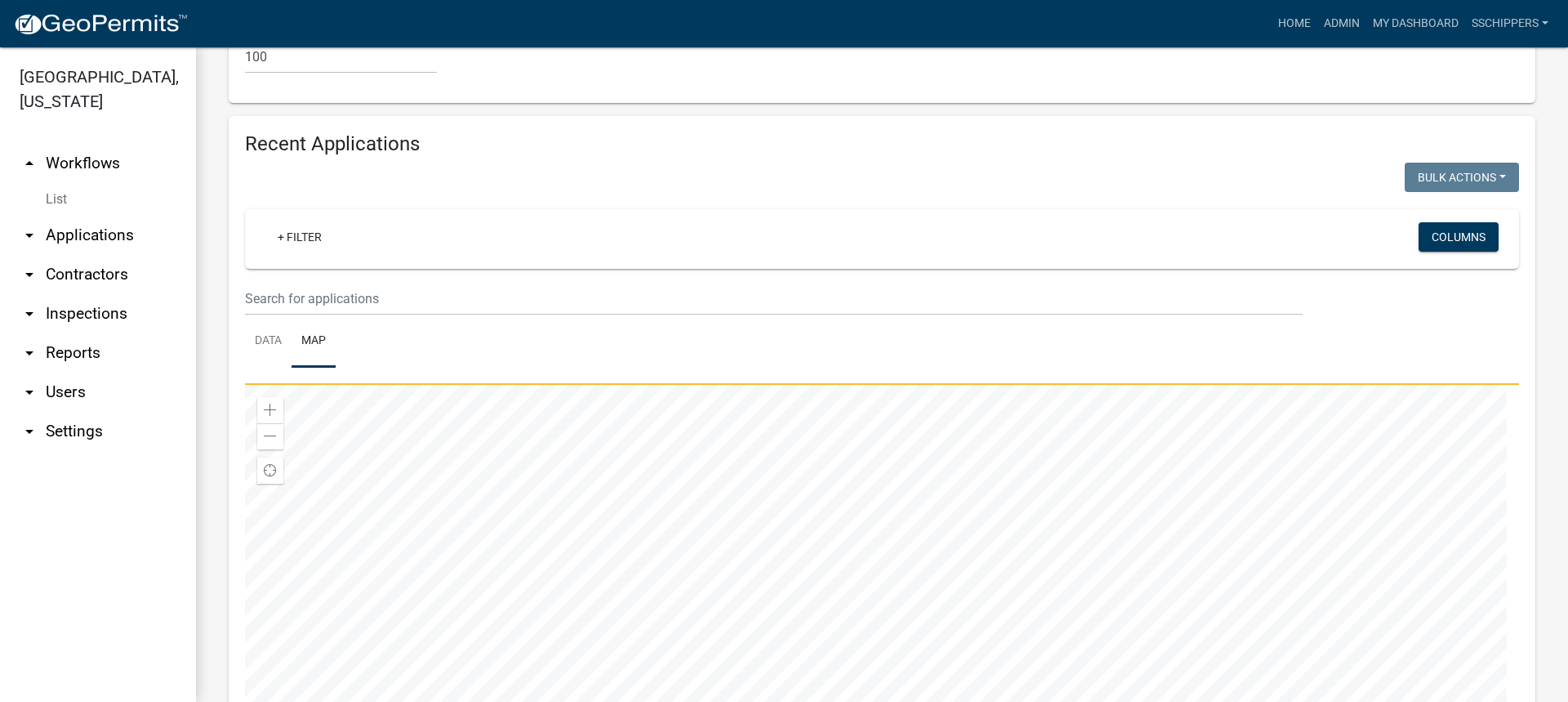
click at [947, 618] on div at bounding box center [882, 589] width 1274 height 408
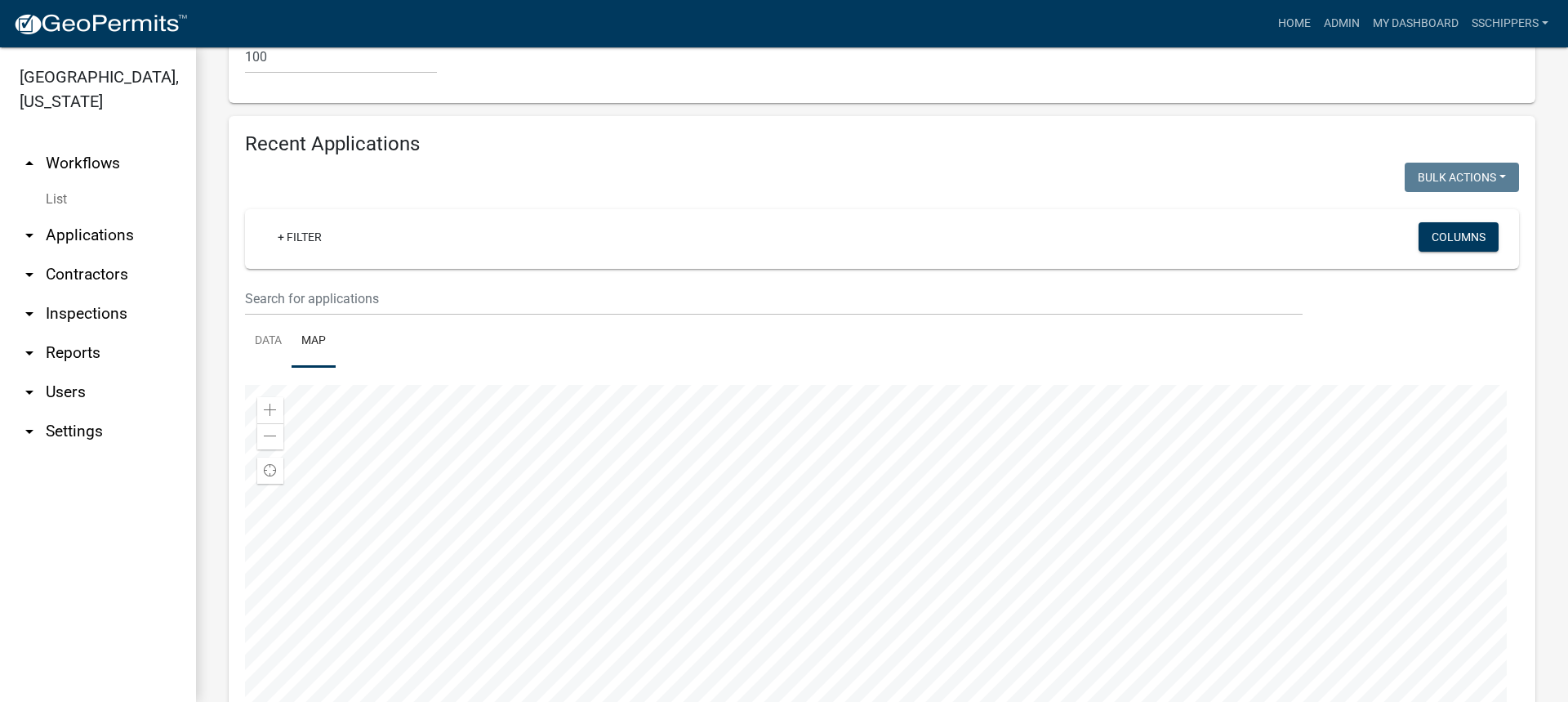
click at [972, 535] on div at bounding box center [882, 589] width 1274 height 408
click at [747, 440] on div at bounding box center [882, 589] width 1274 height 408
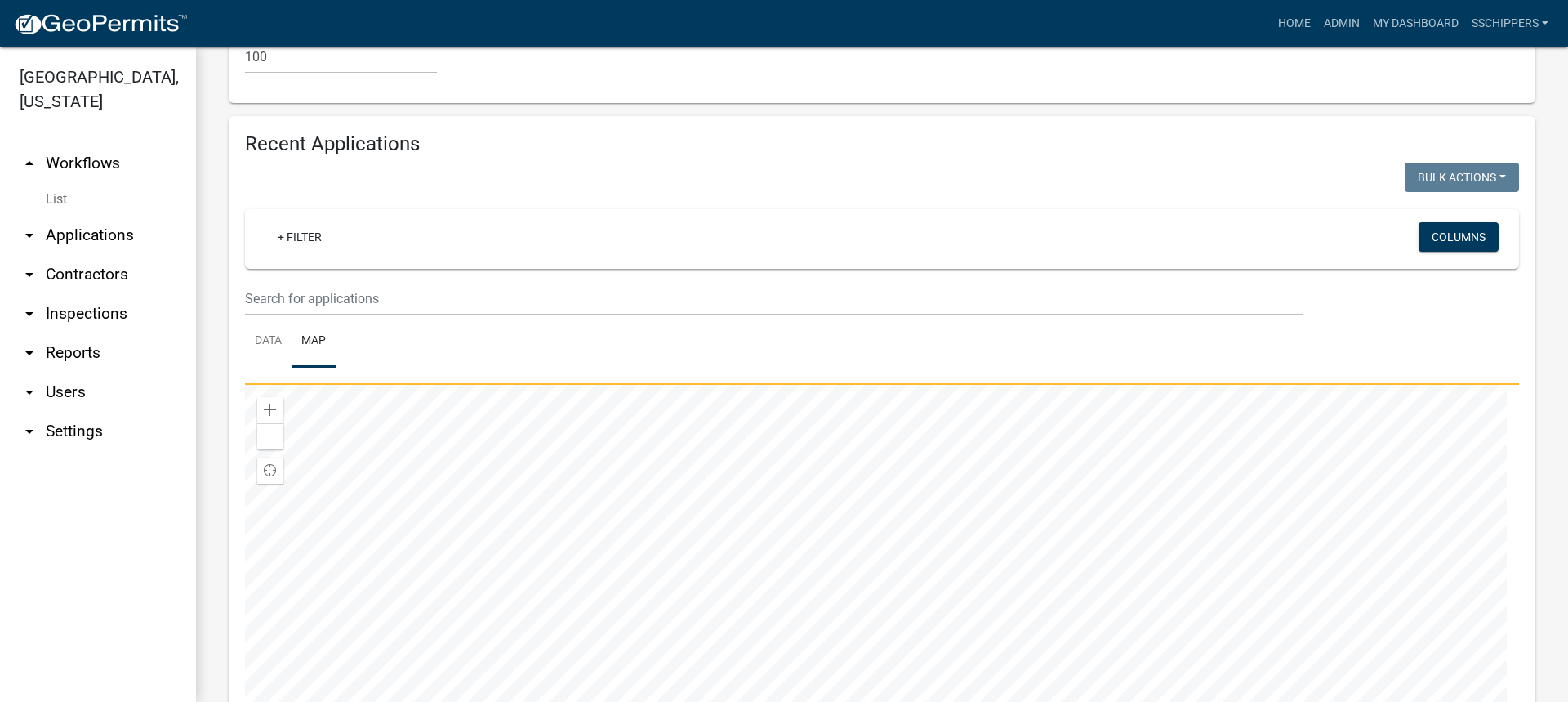
click at [994, 406] on div at bounding box center [882, 589] width 1274 height 408
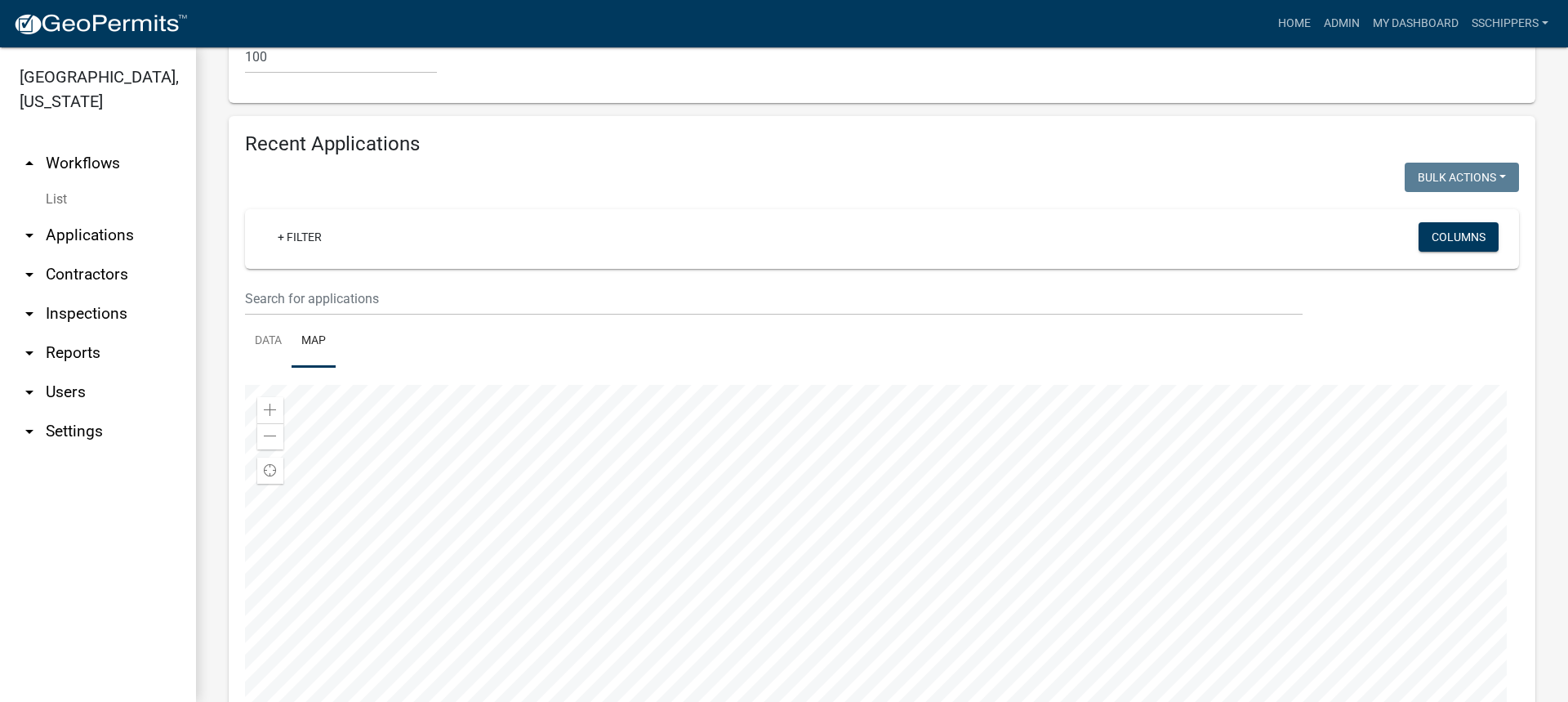
click at [975, 526] on div at bounding box center [882, 589] width 1274 height 408
click at [998, 518] on div at bounding box center [882, 589] width 1274 height 408
click at [962, 489] on div at bounding box center [882, 589] width 1274 height 408
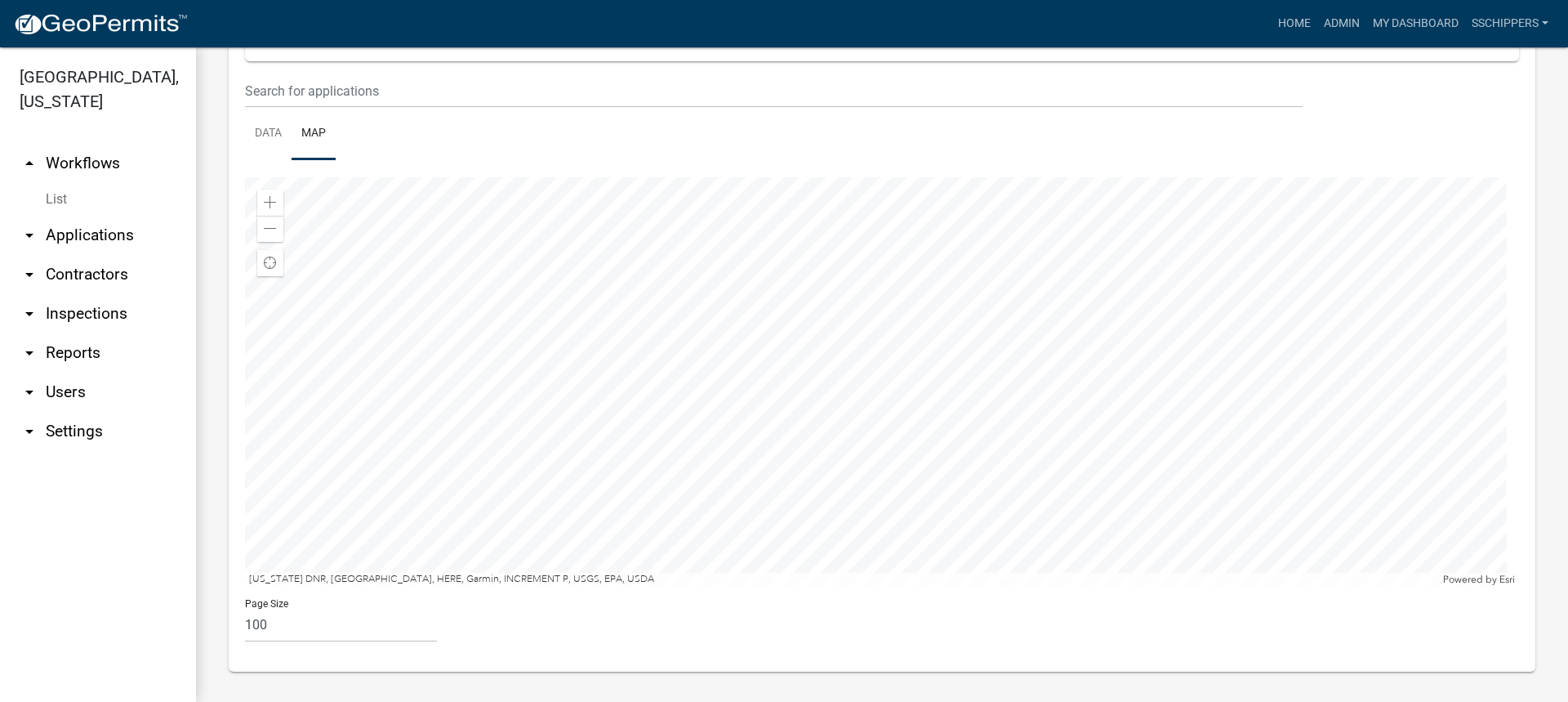
scroll to position [1108, 0]
click at [288, 617] on select "10 25 50 100" at bounding box center [341, 623] width 192 height 34
click at [272, 228] on span at bounding box center [270, 226] width 13 height 13
click at [974, 407] on div at bounding box center [882, 378] width 1274 height 408
click at [1326, 25] on link "Admin" at bounding box center [1341, 23] width 49 height 31
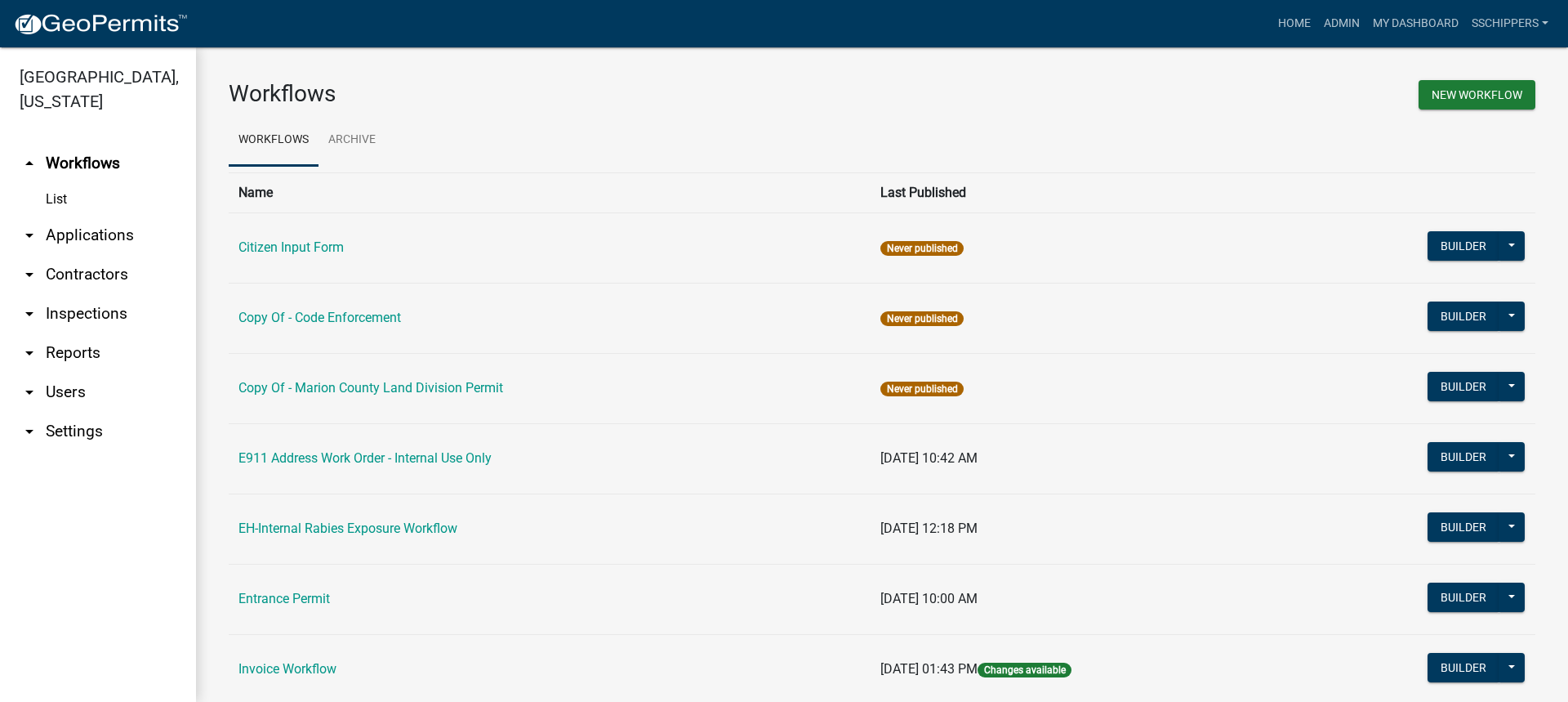
click at [298, 590] on td "Entrance Permit" at bounding box center [549, 598] width 642 height 70
click at [301, 598] on link "Entrance Permit" at bounding box center [283, 598] width 91 height 16
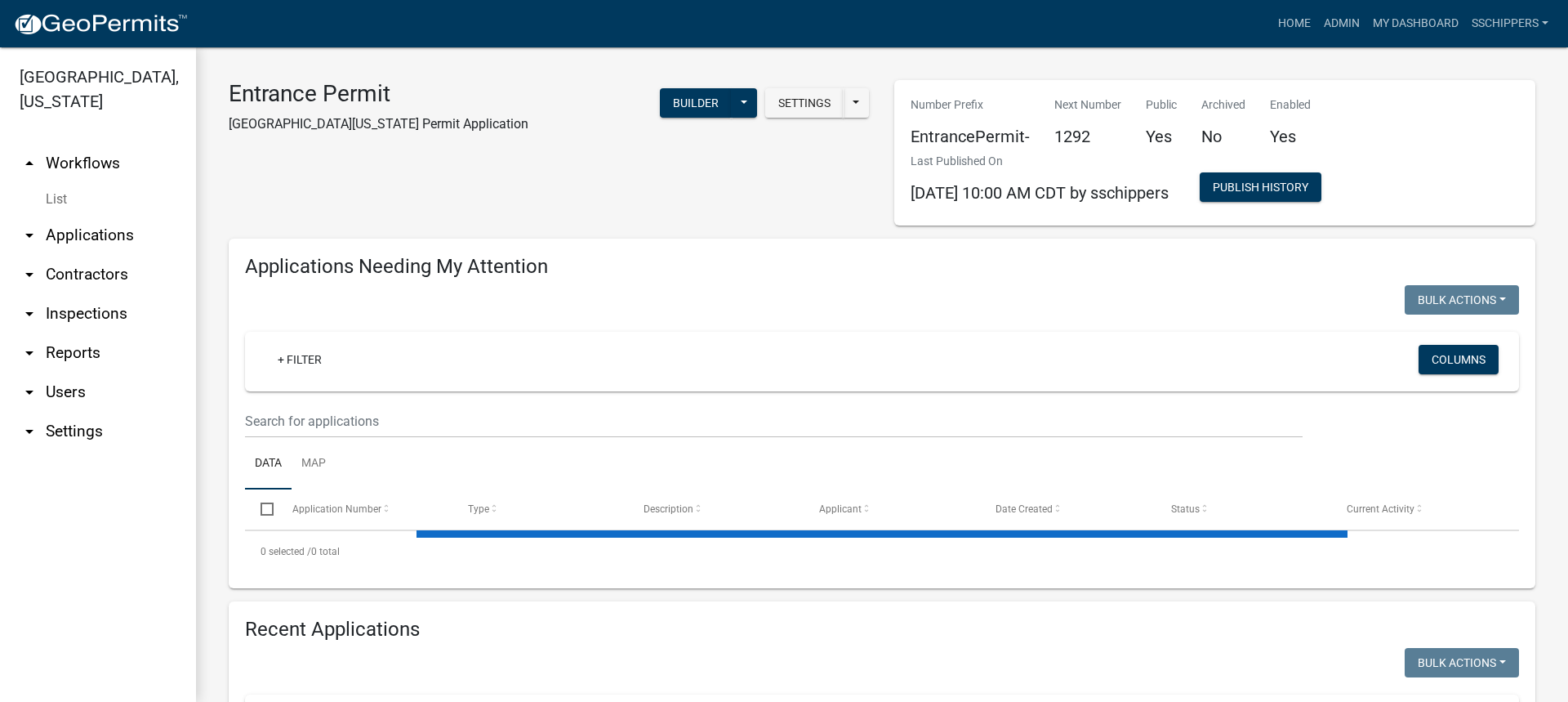
select select "3: 100"
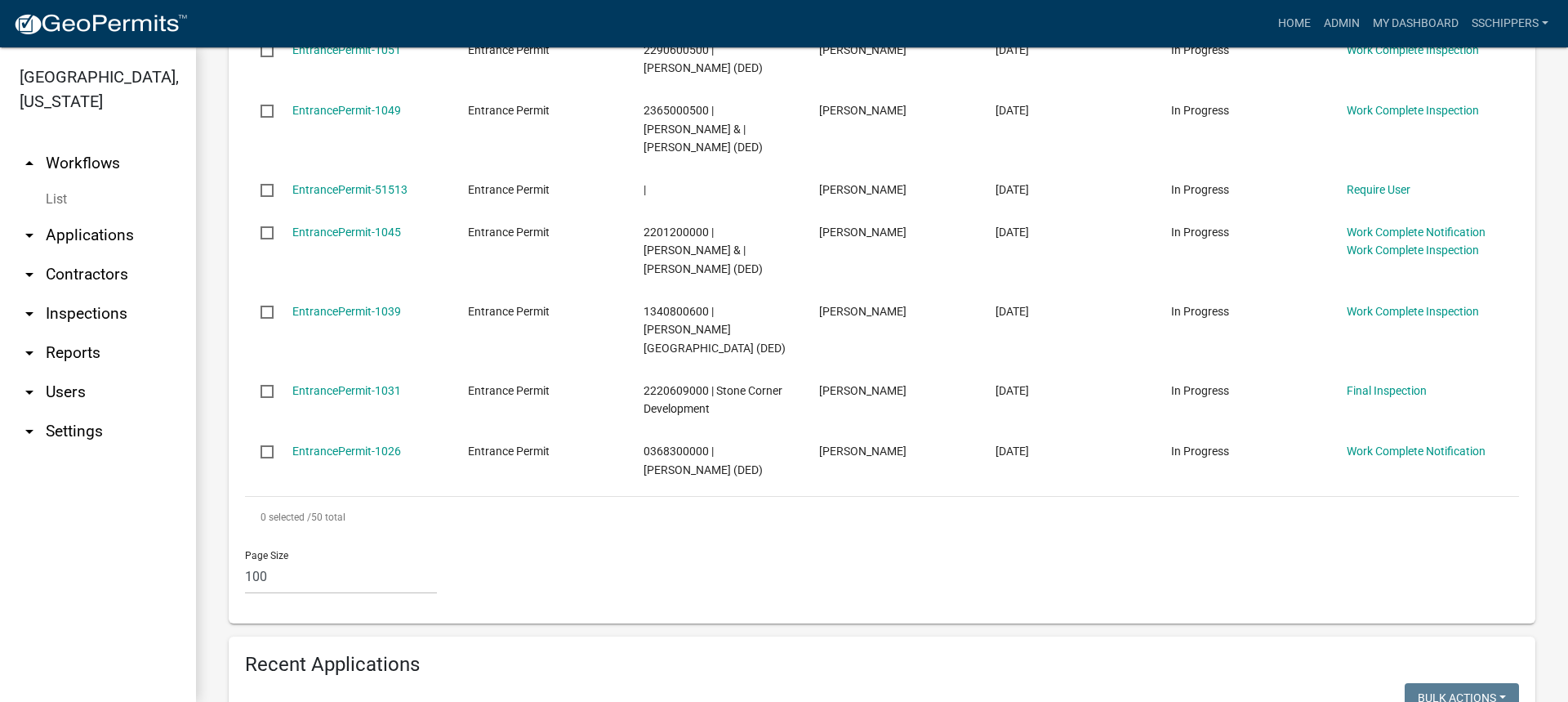
scroll to position [3922, 0]
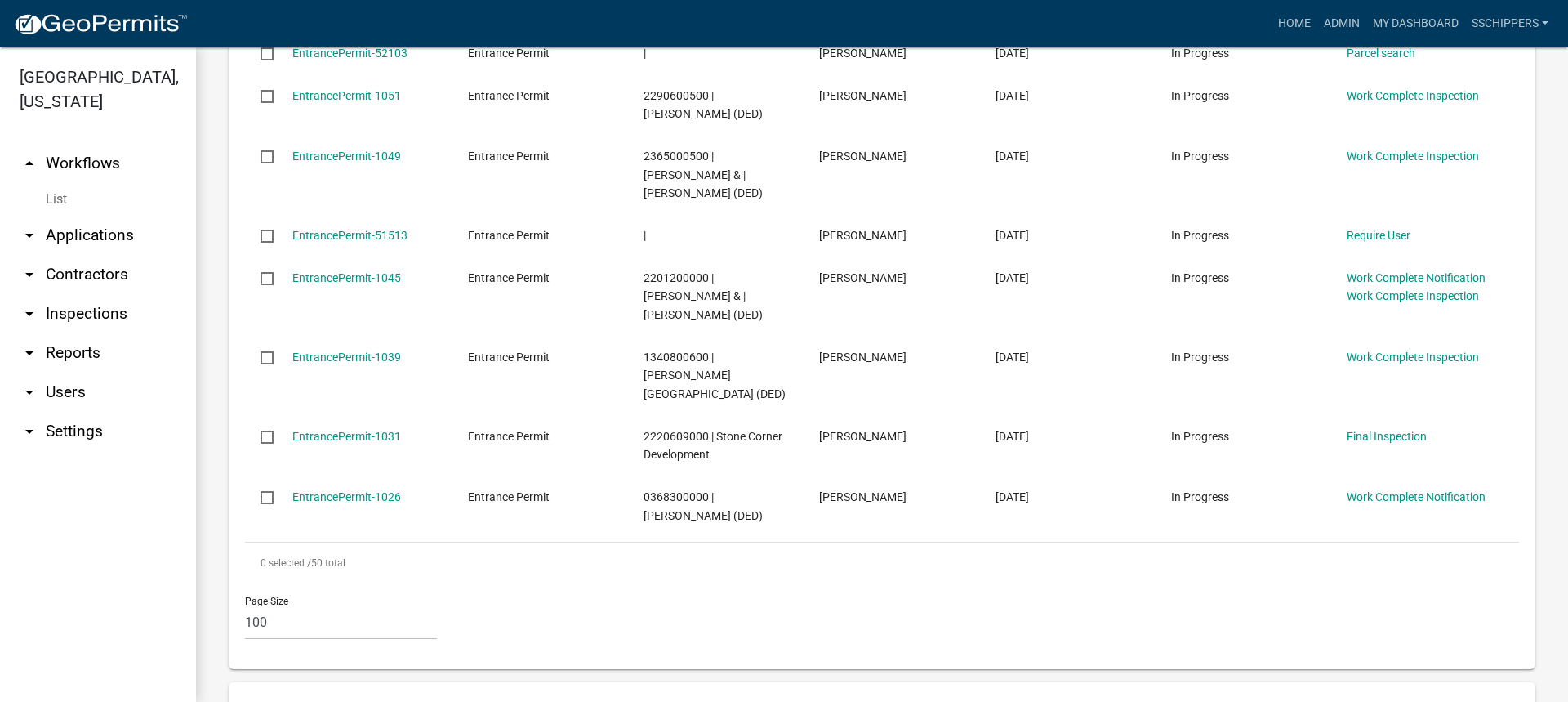
type input "[PERSON_NAME]"
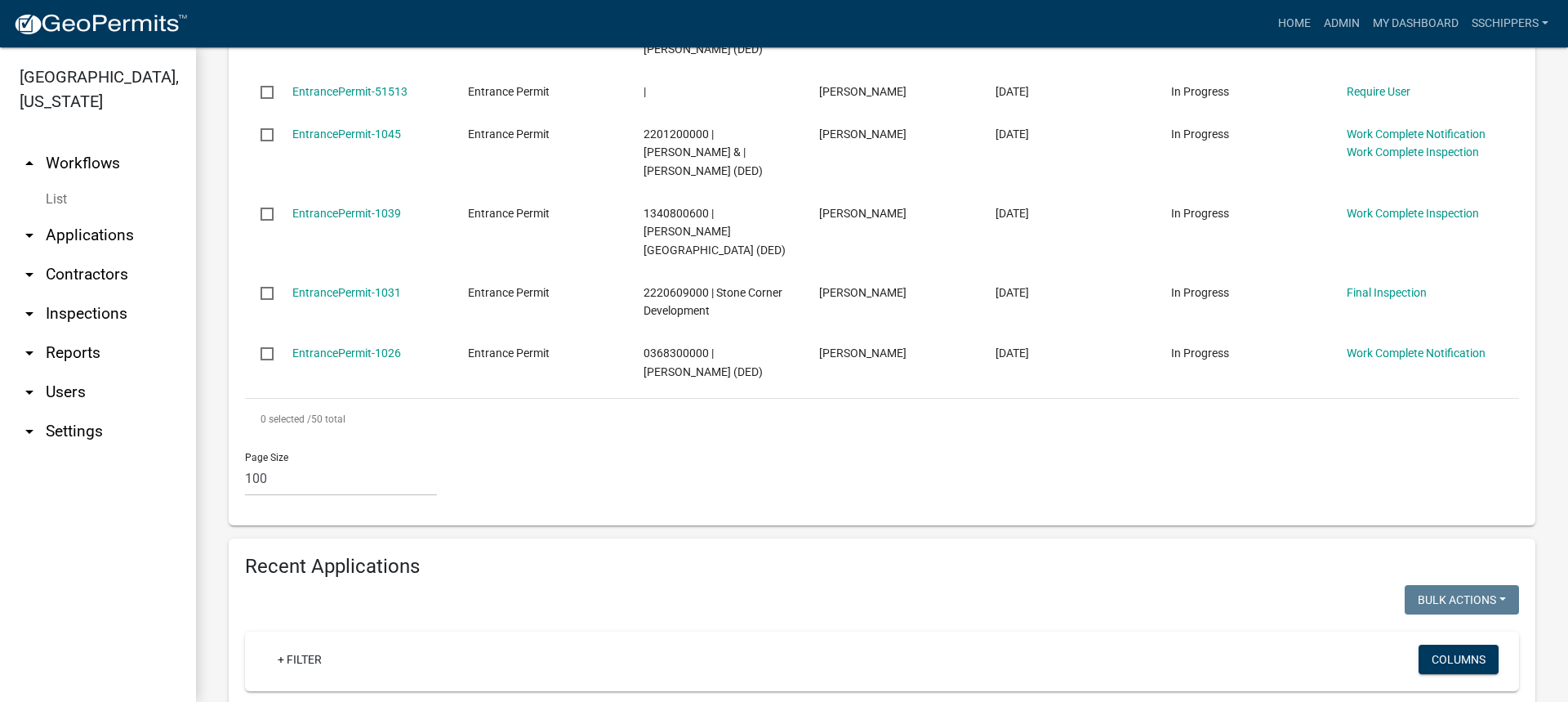
scroll to position [4017, 0]
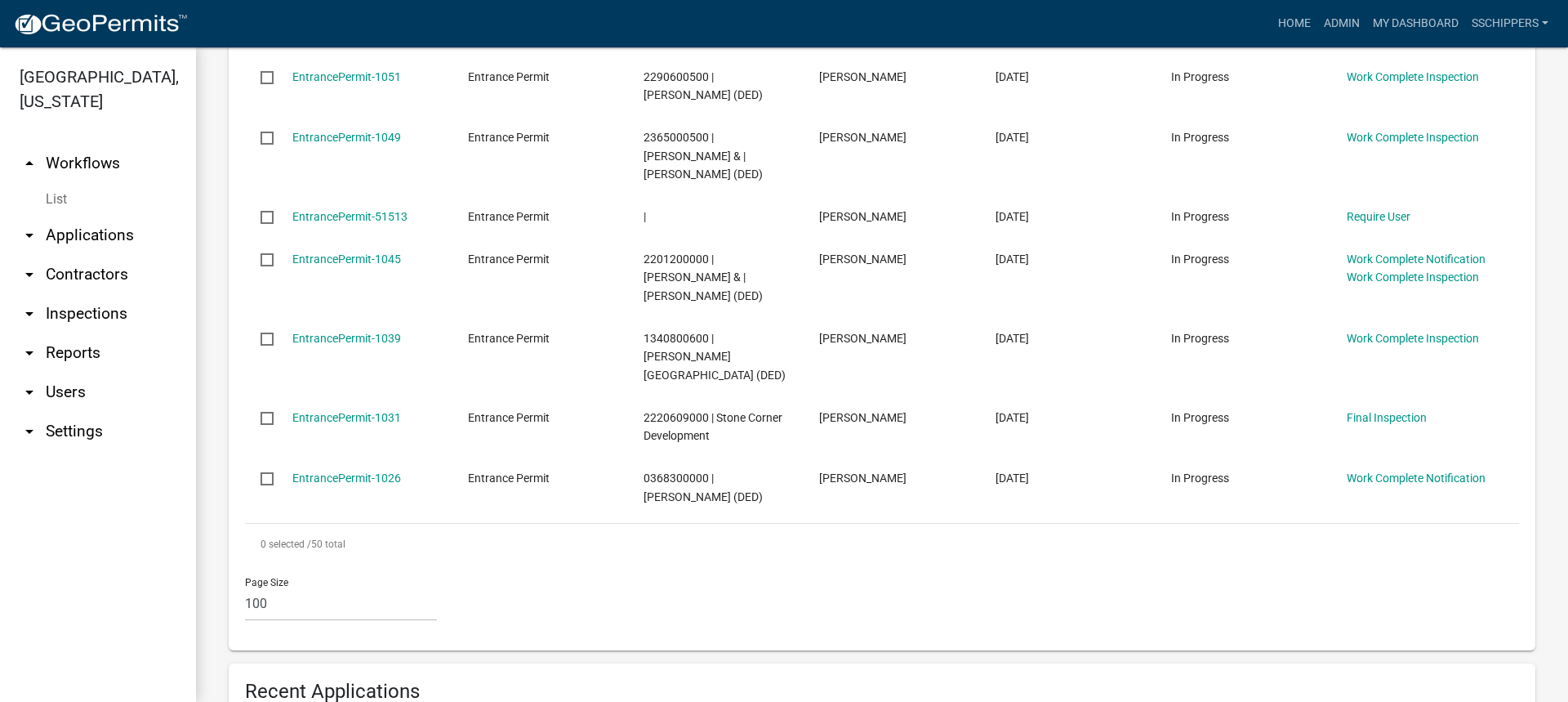
scroll to position [3883, 0]
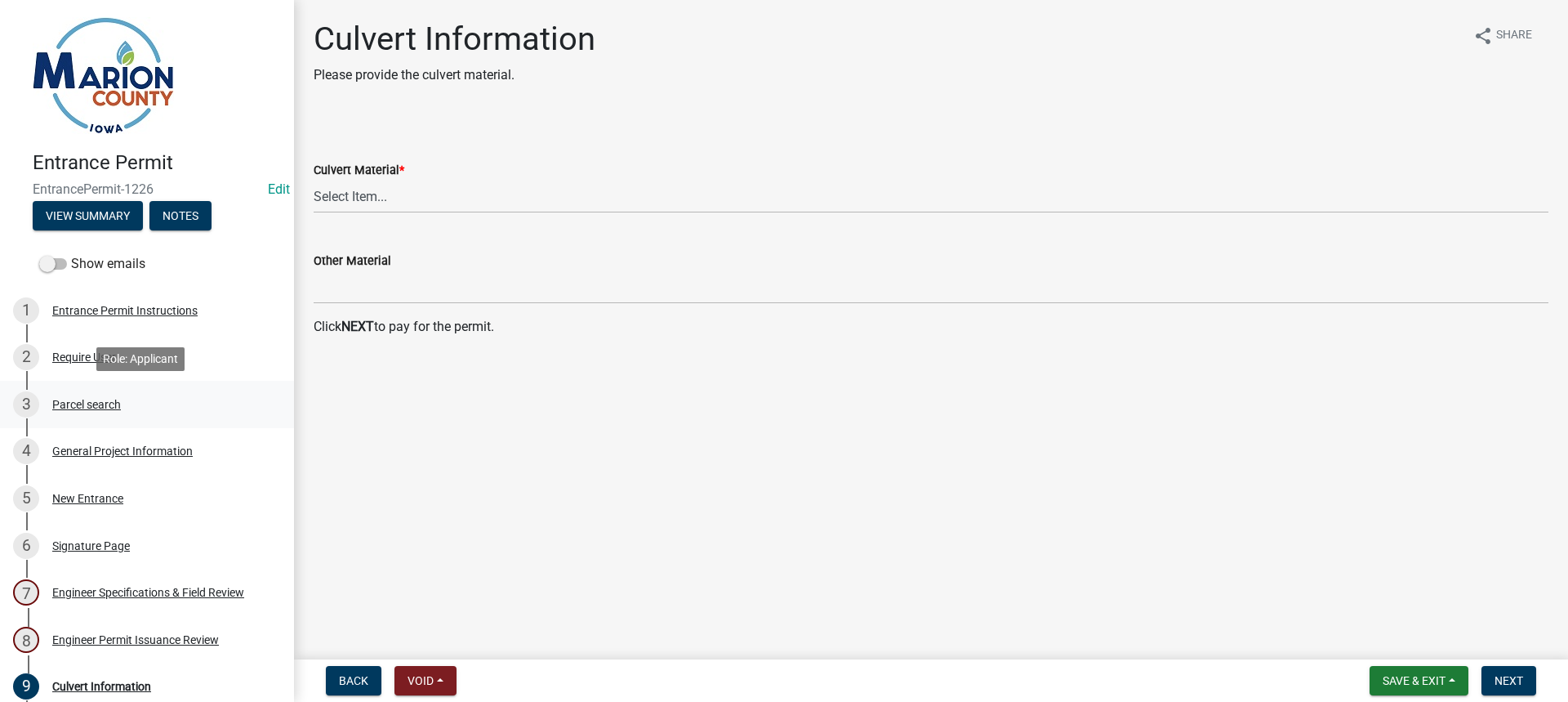
click at [119, 412] on div "3 Parcel search" at bounding box center [141, 405] width 255 height 27
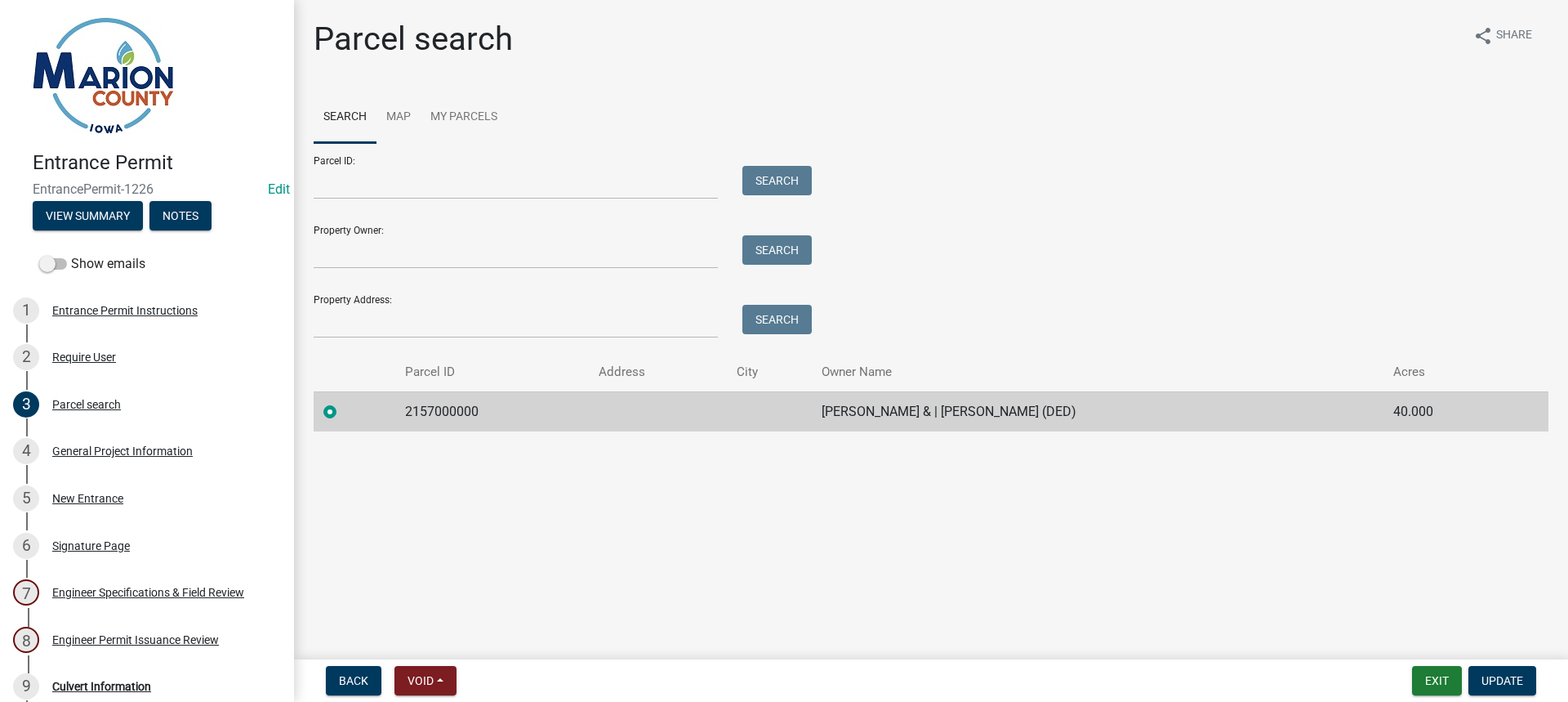
click at [672, 526] on main "Parcel search share Share Search Map My Parcels Parcel ID: Search Property Owne…" at bounding box center [931, 326] width 1274 height 652
